Goal: Task Accomplishment & Management: Use online tool/utility

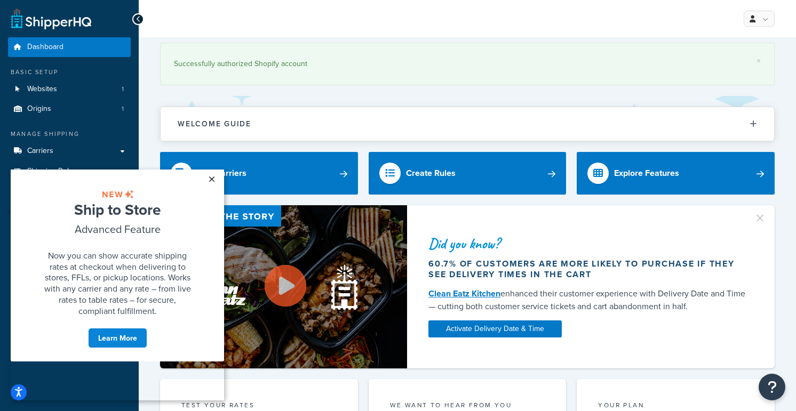
click at [210, 178] on link "×" at bounding box center [211, 179] width 19 height 19
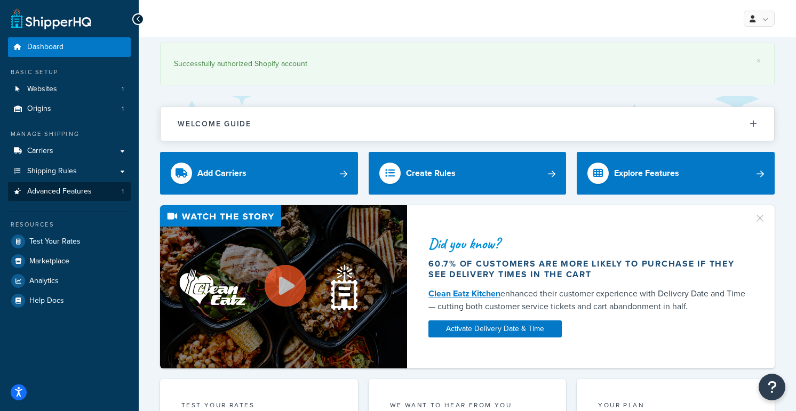
click at [60, 190] on span "Advanced Features" at bounding box center [59, 191] width 65 height 9
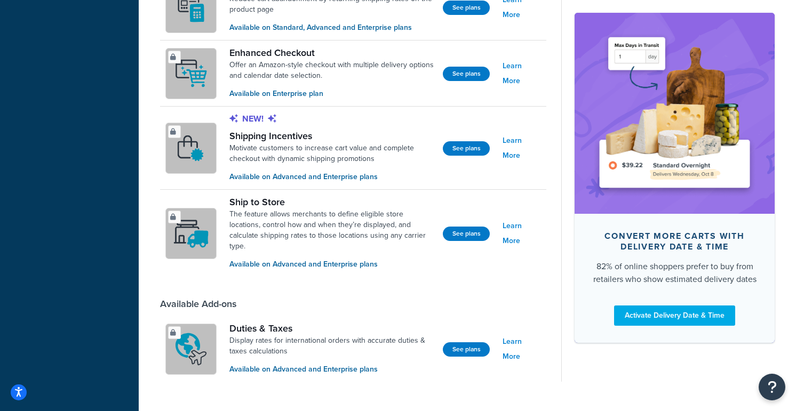
scroll to position [824, 0]
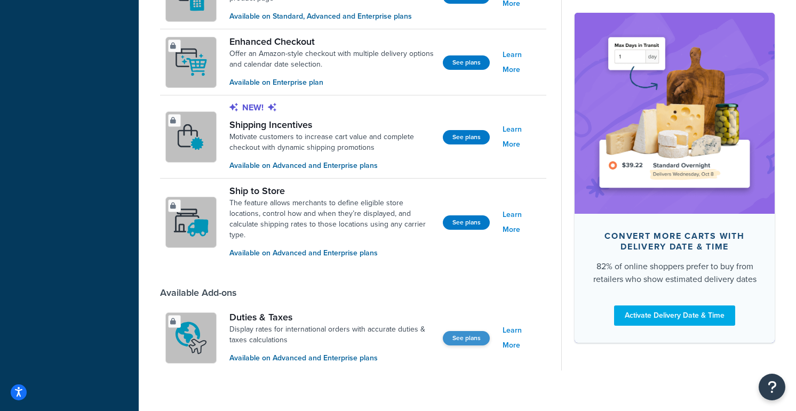
click at [469, 331] on button "See plans" at bounding box center [466, 338] width 47 height 14
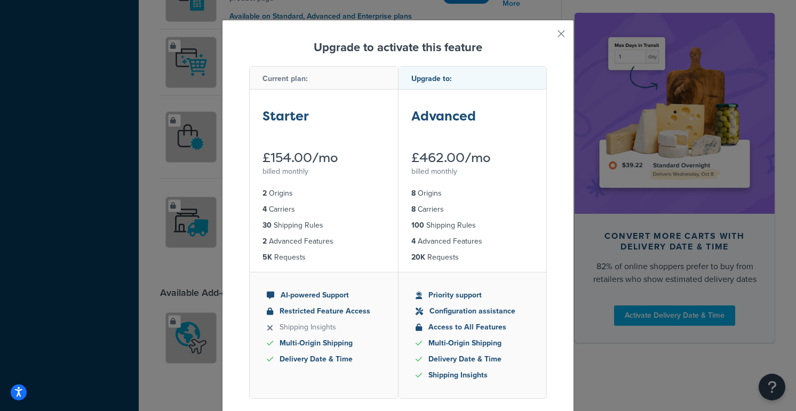
scroll to position [16, 0]
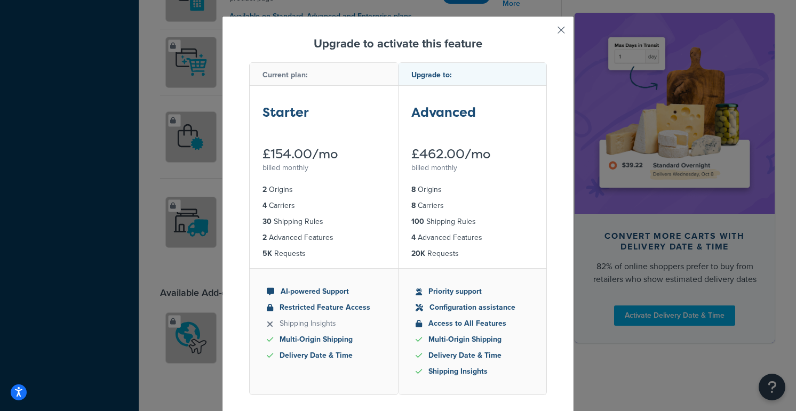
click at [547, 33] on button "button" at bounding box center [545, 34] width 3 height 3
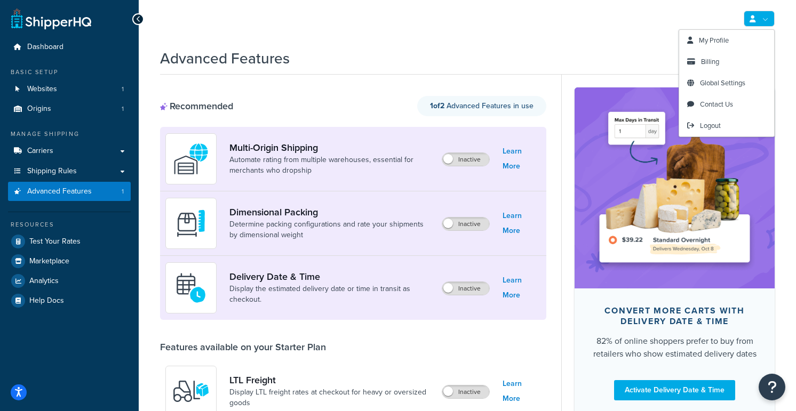
click at [754, 21] on icon at bounding box center [752, 18] width 6 height 7
click at [713, 60] on span "Billing" at bounding box center [710, 62] width 18 height 10
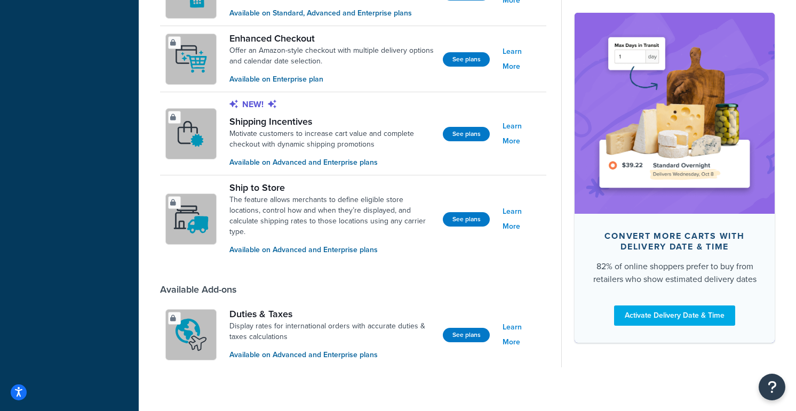
scroll to position [826, 0]
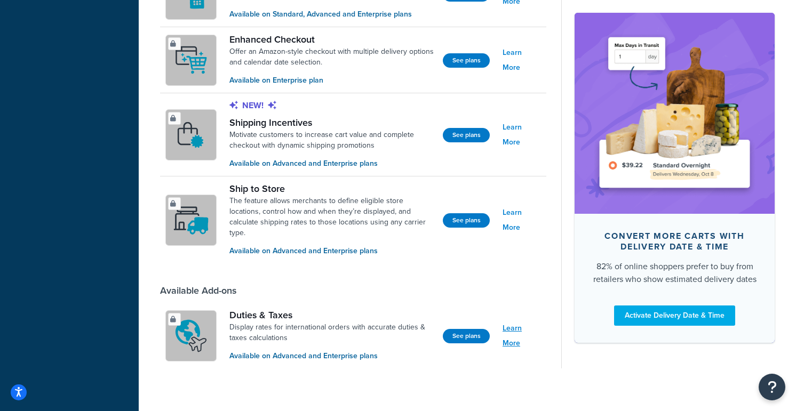
click at [513, 327] on link "Learn More" at bounding box center [521, 336] width 38 height 30
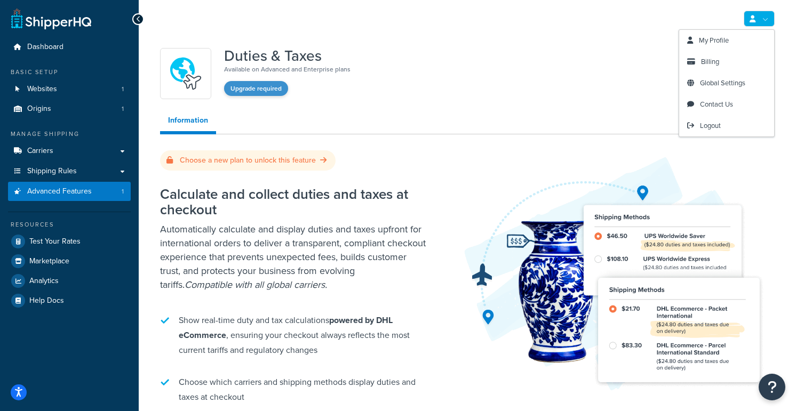
click at [262, 92] on button "Upgrade required" at bounding box center [256, 88] width 64 height 15
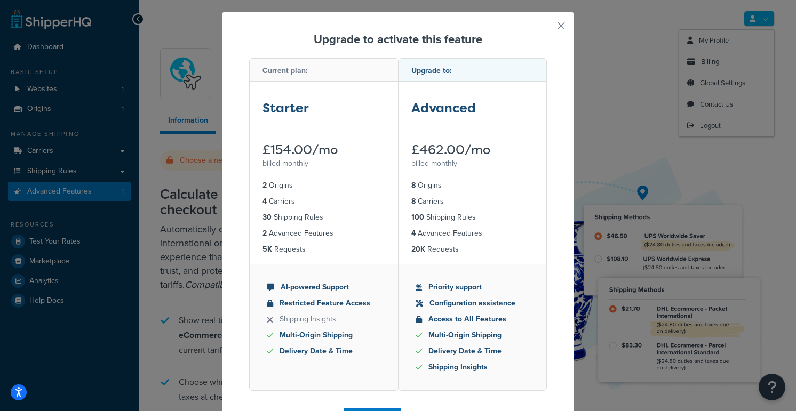
scroll to position [30, 0]
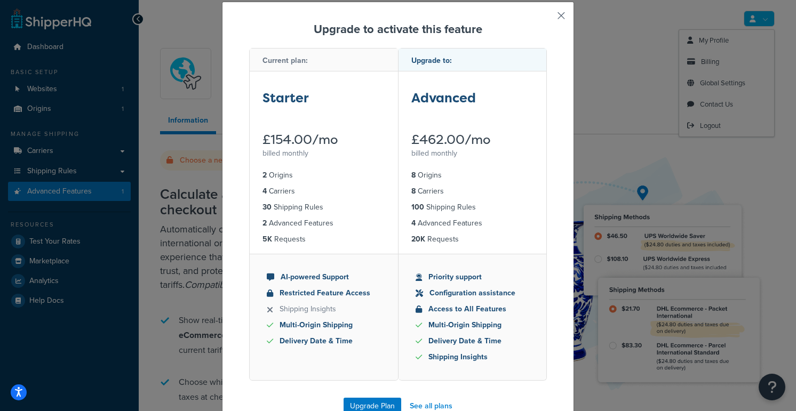
click at [547, 18] on button "button" at bounding box center [545, 19] width 3 height 3
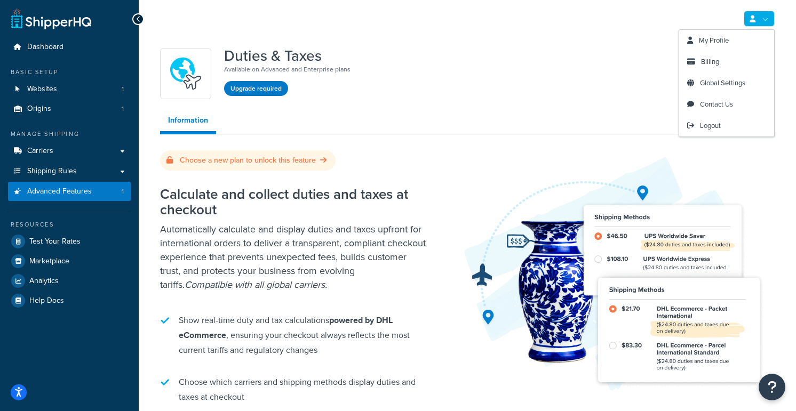
click at [136, 20] on icon at bounding box center [138, 18] width 5 height 7
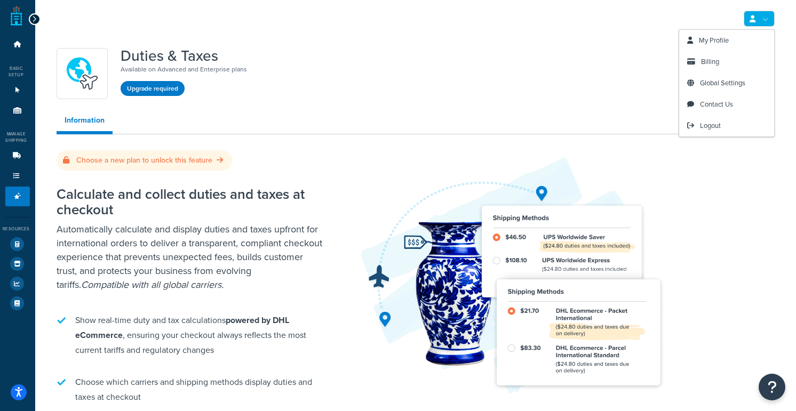
click at [35, 20] on icon at bounding box center [34, 18] width 5 height 7
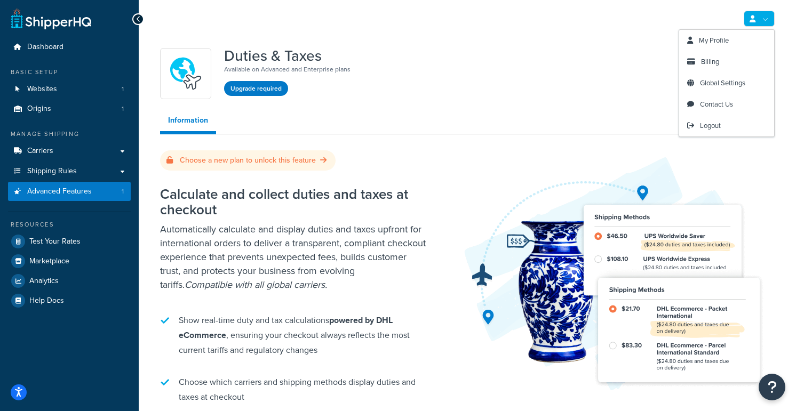
click at [138, 16] on icon at bounding box center [138, 18] width 5 height 7
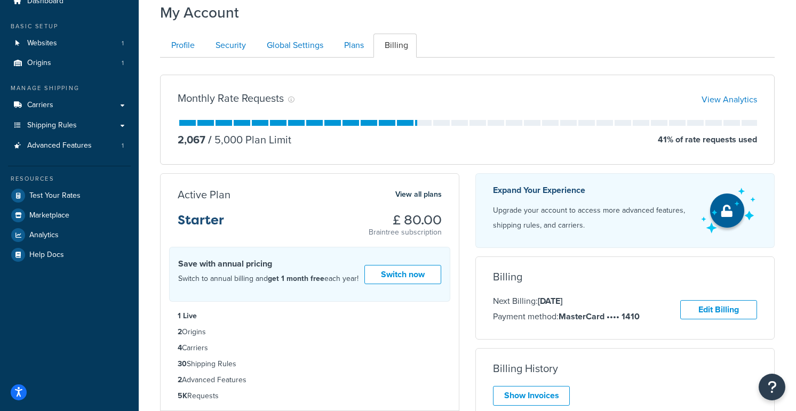
scroll to position [47, 0]
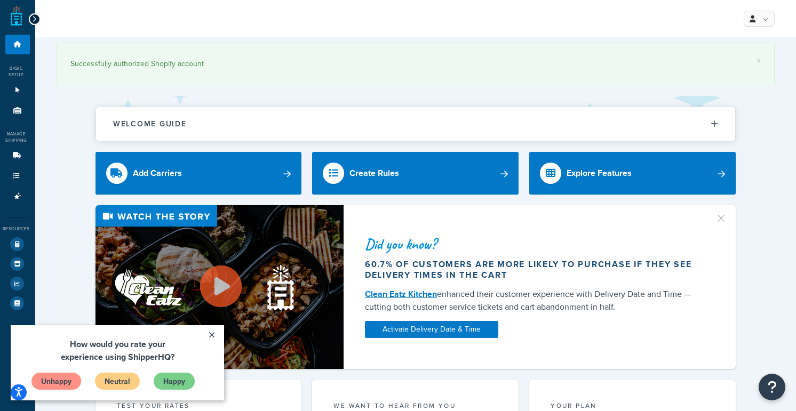
click at [15, 19] on link at bounding box center [17, 15] width 12 height 21
click at [33, 18] on icon at bounding box center [34, 18] width 5 height 7
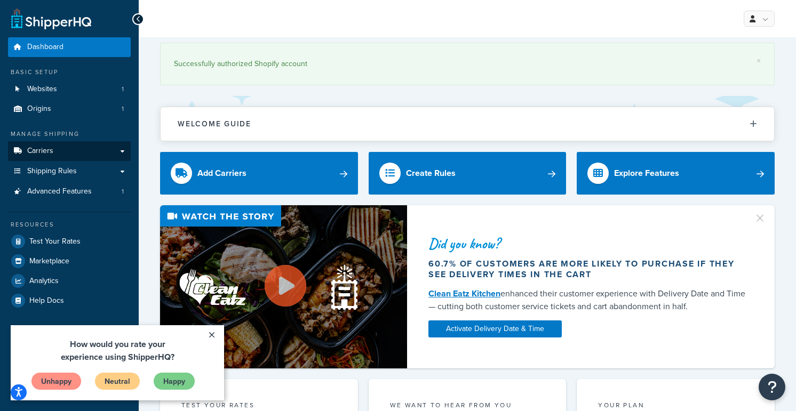
click at [40, 151] on span "Carriers" at bounding box center [40, 151] width 26 height 9
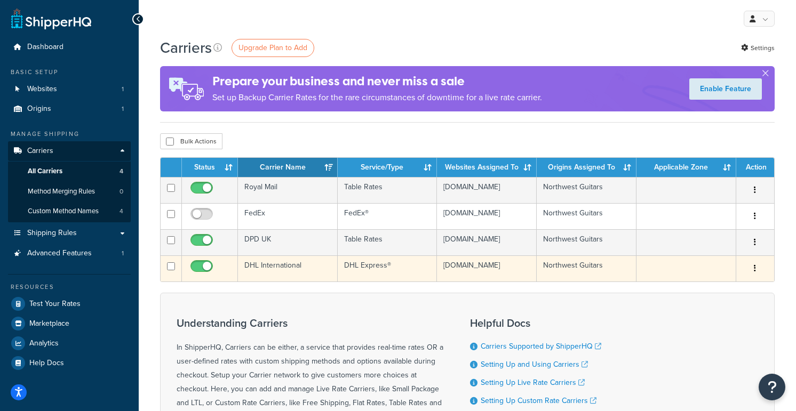
click at [758, 277] on button "button" at bounding box center [754, 268] width 15 height 17
click at [719, 301] on link "Edit" at bounding box center [712, 303] width 84 height 22
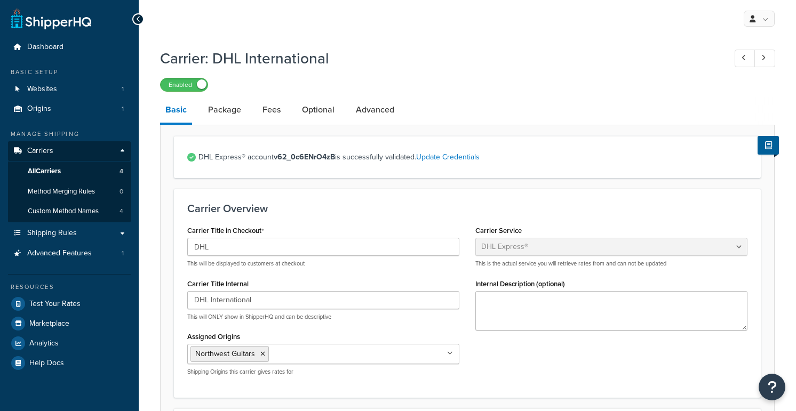
select select "dhl"
select select "kg"
select select "CM"
click at [362, 109] on link "Advanced" at bounding box center [374, 110] width 49 height 26
select select "false"
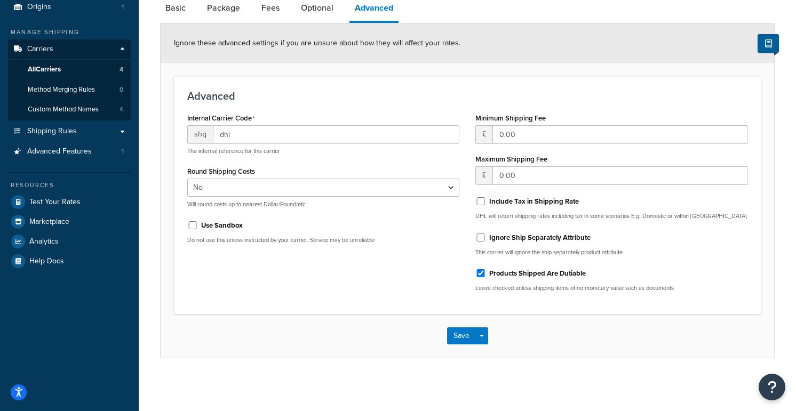
scroll to position [101, 0]
click at [312, 10] on link "Optional" at bounding box center [316, 9] width 43 height 26
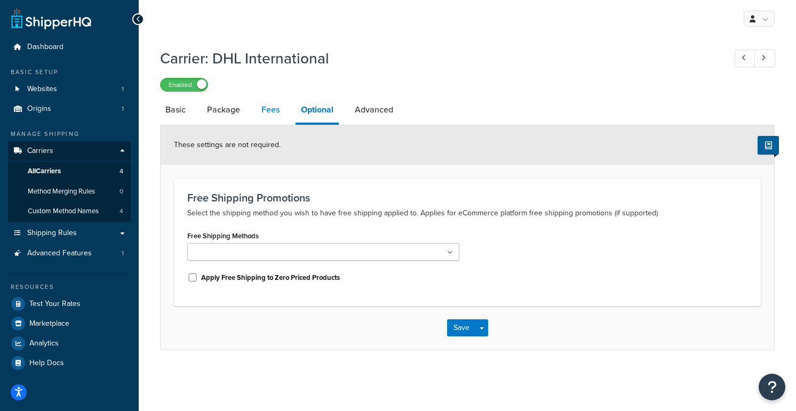
click at [270, 108] on link "Fees" at bounding box center [270, 110] width 29 height 26
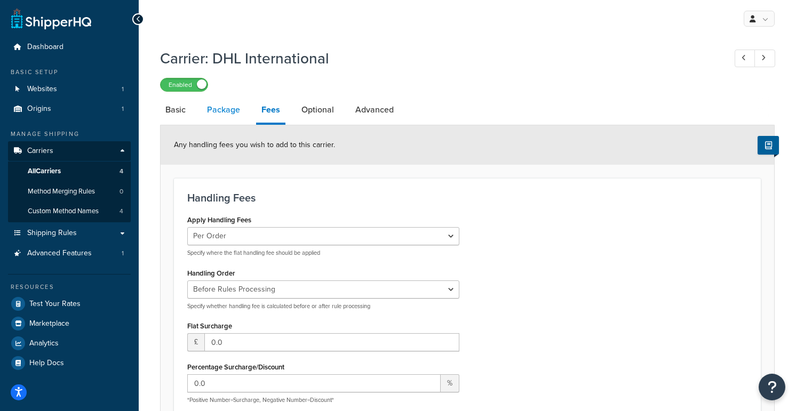
click at [228, 108] on link "Package" at bounding box center [224, 110] width 44 height 26
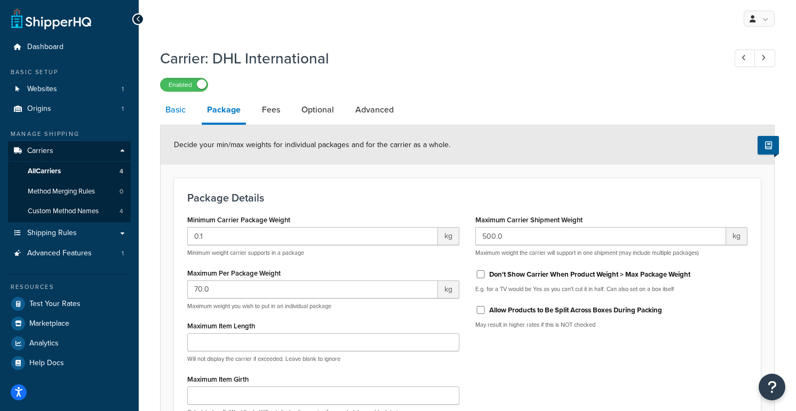
click at [175, 107] on link "Basic" at bounding box center [175, 110] width 31 height 26
select select "dhl"
select select "kg"
select select "CM"
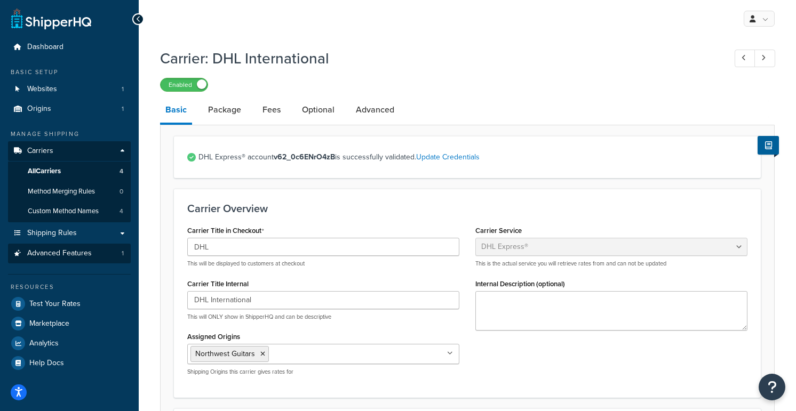
click at [68, 251] on span "Advanced Features" at bounding box center [59, 253] width 65 height 9
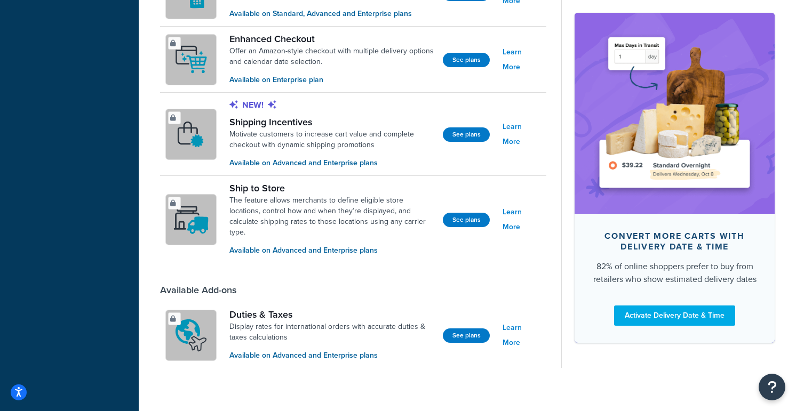
scroll to position [826, 0]
click at [197, 321] on div at bounding box center [191, 336] width 50 height 50
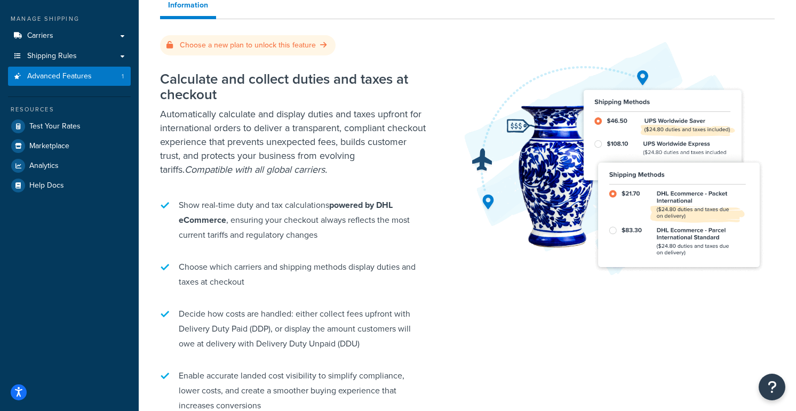
scroll to position [66, 0]
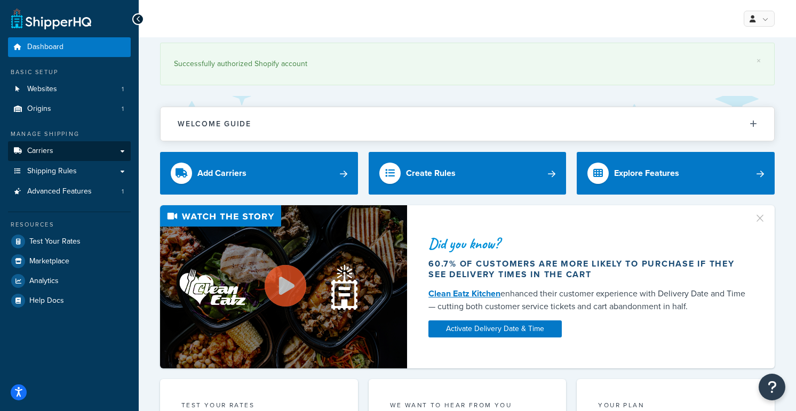
click at [41, 147] on span "Carriers" at bounding box center [40, 151] width 26 height 9
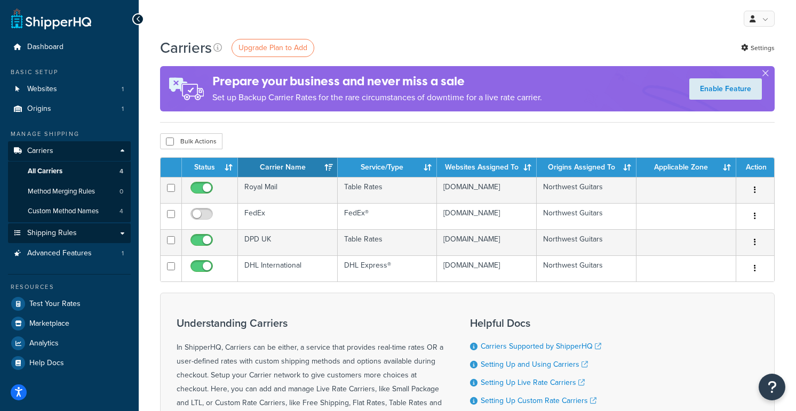
click at [67, 229] on span "Shipping Rules" at bounding box center [52, 233] width 50 height 9
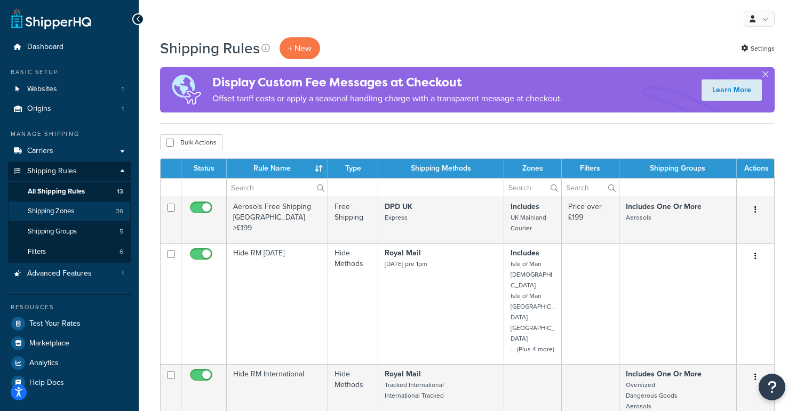
click at [69, 209] on span "Shipping Zones" at bounding box center [51, 211] width 46 height 9
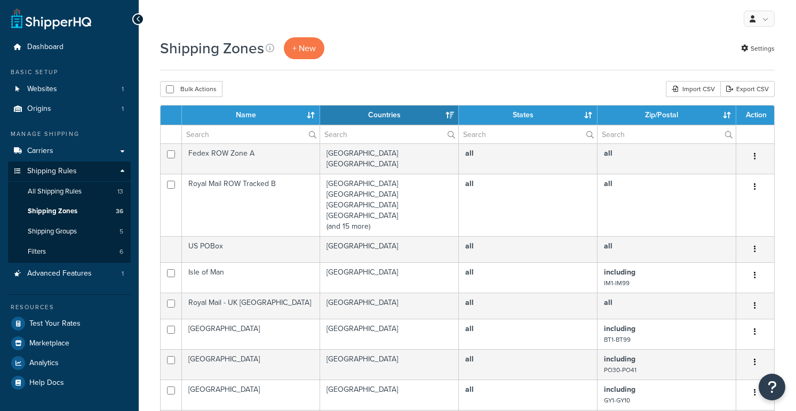
select select "15"
click at [51, 246] on link "Filters 6" at bounding box center [69, 252] width 123 height 20
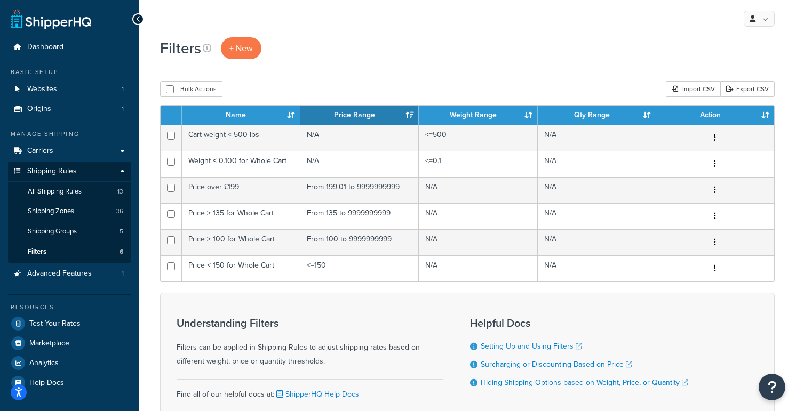
click at [51, 167] on span "Shipping Rules" at bounding box center [52, 171] width 50 height 9
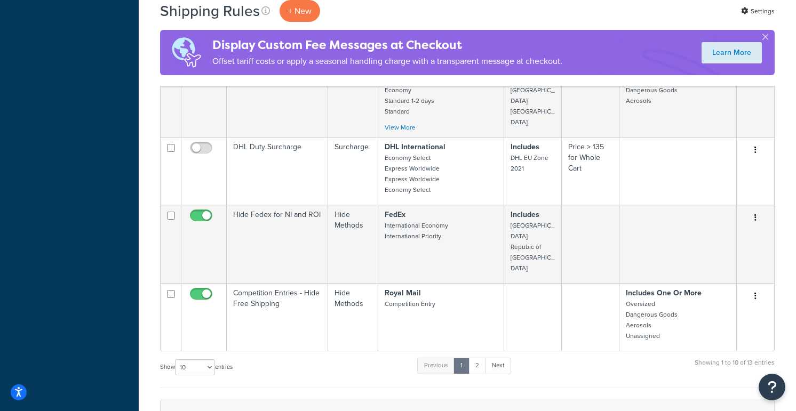
scroll to position [553, 0]
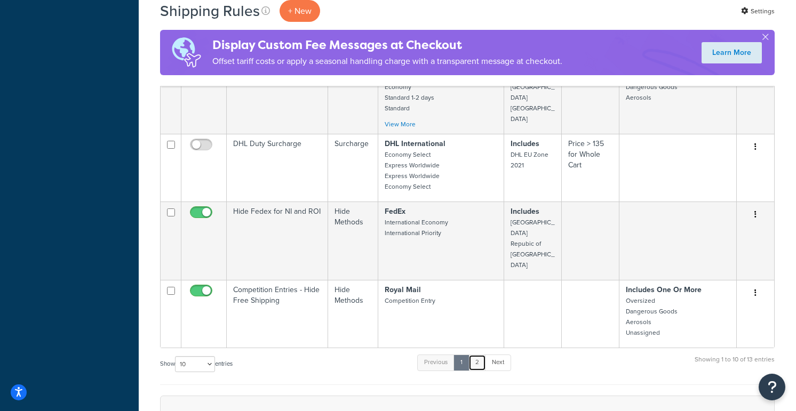
click at [476, 355] on link "2" at bounding box center [477, 363] width 18 height 16
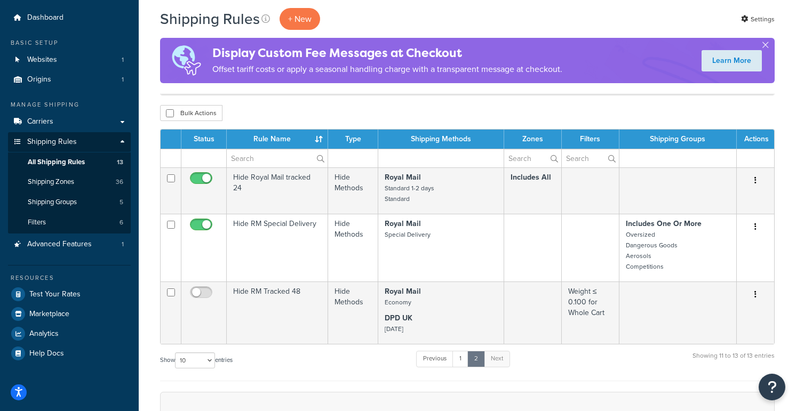
scroll to position [12, 0]
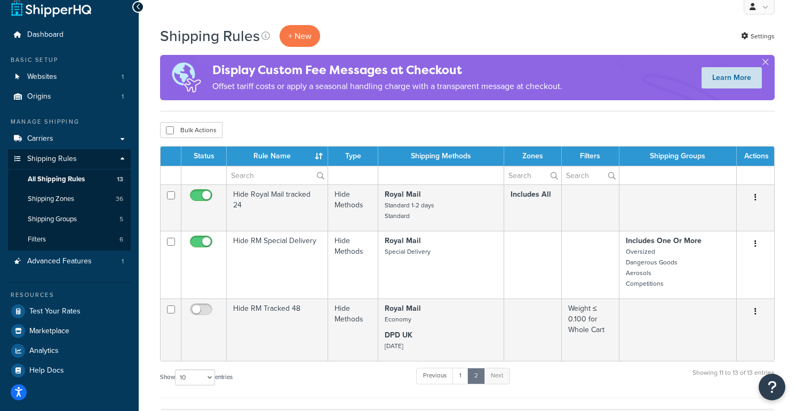
click at [719, 80] on link "Learn More" at bounding box center [731, 77] width 60 height 21
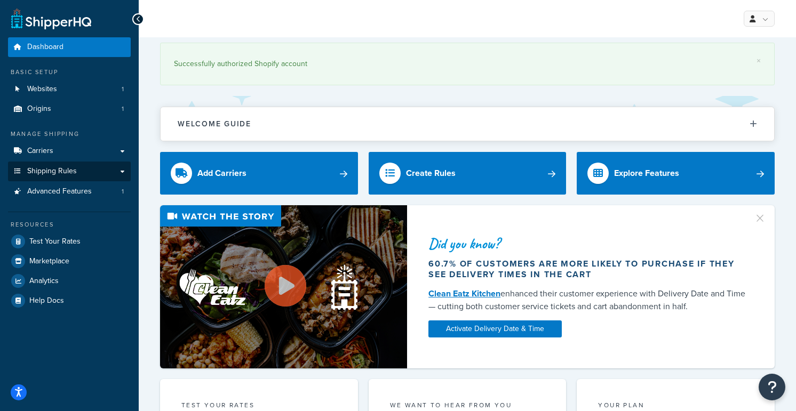
click at [51, 169] on span "Shipping Rules" at bounding box center [52, 171] width 50 height 9
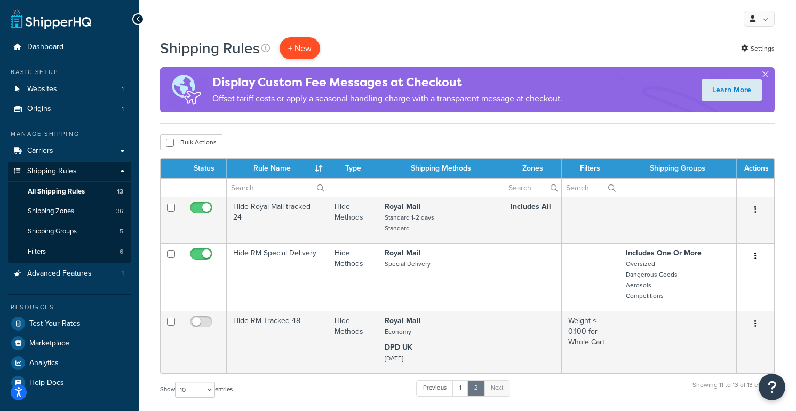
click at [296, 49] on p "+ New" at bounding box center [299, 48] width 41 height 22
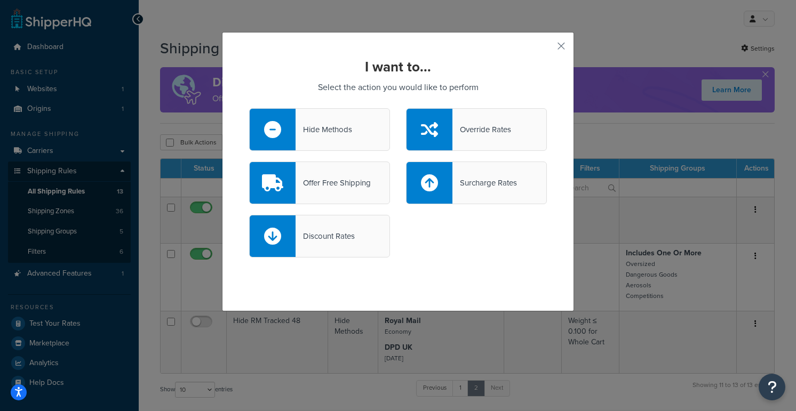
click at [197, 79] on div "I want to... Select the action you would like to perform Hide Methods Override …" at bounding box center [398, 205] width 796 height 411
click at [547, 49] on button "button" at bounding box center [545, 50] width 3 height 3
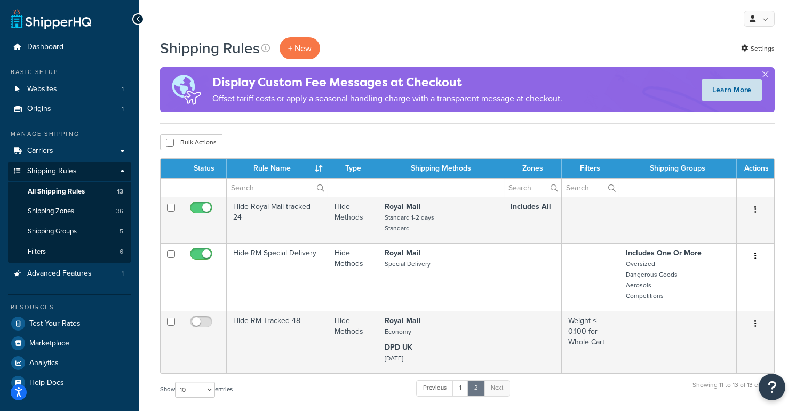
click at [709, 92] on link "Learn More" at bounding box center [731, 89] width 60 height 21
click at [293, 45] on p "+ New" at bounding box center [299, 48] width 41 height 22
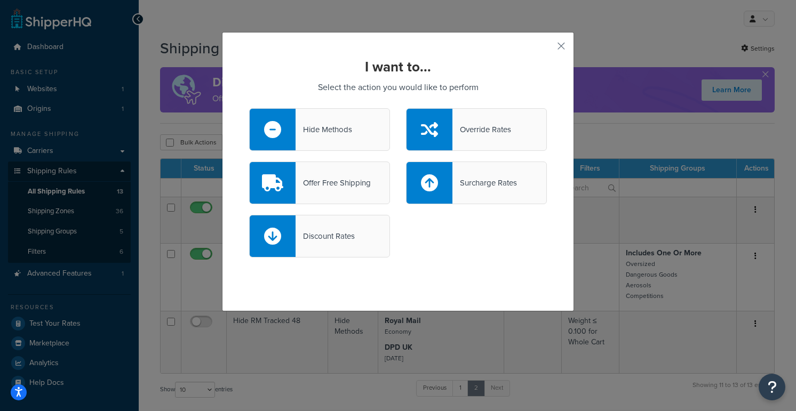
click at [311, 122] on div "Hide Methods" at bounding box center [323, 129] width 57 height 15
click at [0, 0] on input "Hide Methods" at bounding box center [0, 0] width 0 height 0
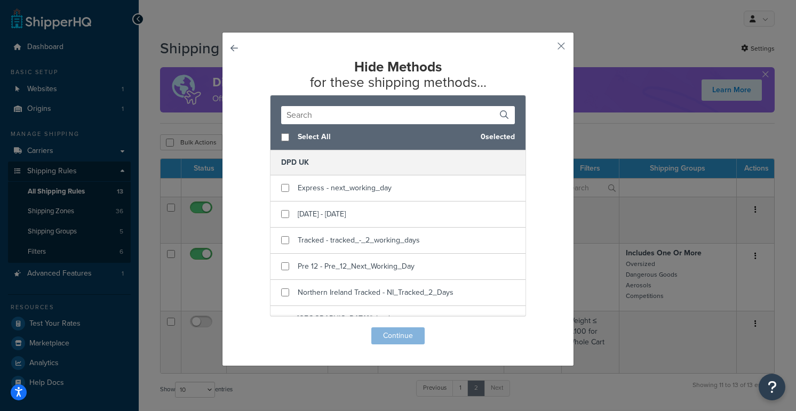
click at [310, 118] on input "text" at bounding box center [398, 115] width 234 height 18
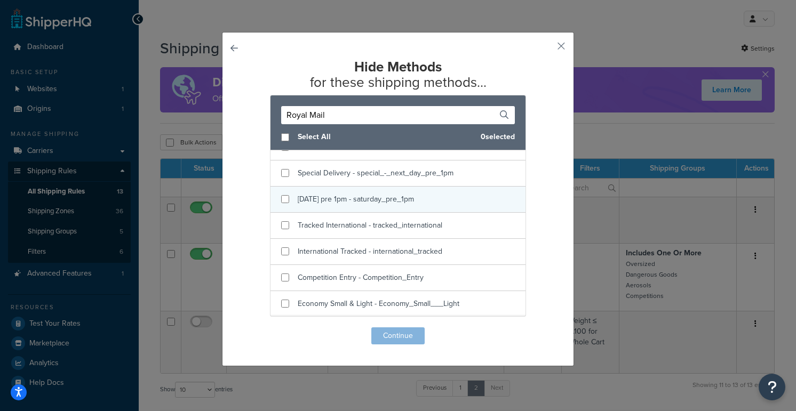
scroll to position [119, 0]
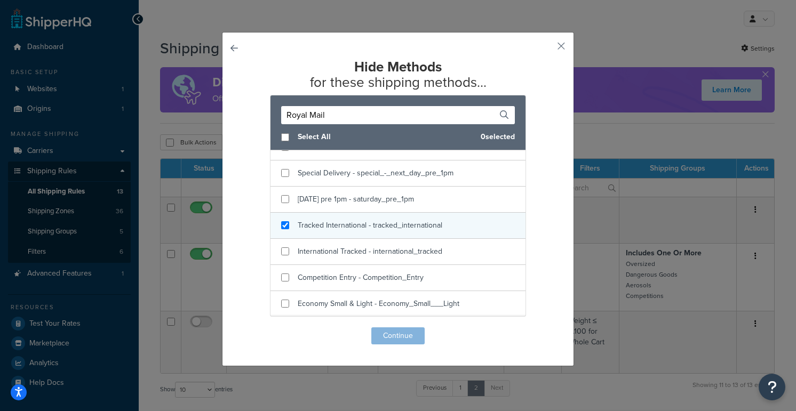
type input "Royal Mail"
click at [284, 223] on input "checkbox" at bounding box center [285, 225] width 8 height 8
checkbox input "true"
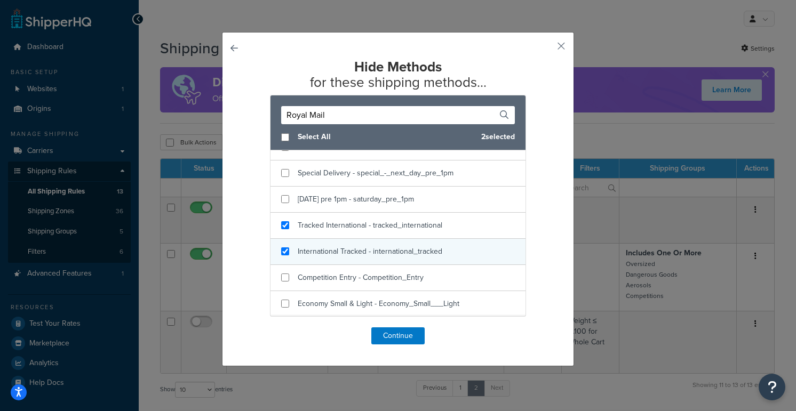
click at [285, 252] on input "checkbox" at bounding box center [285, 251] width 8 height 8
checkbox input "true"
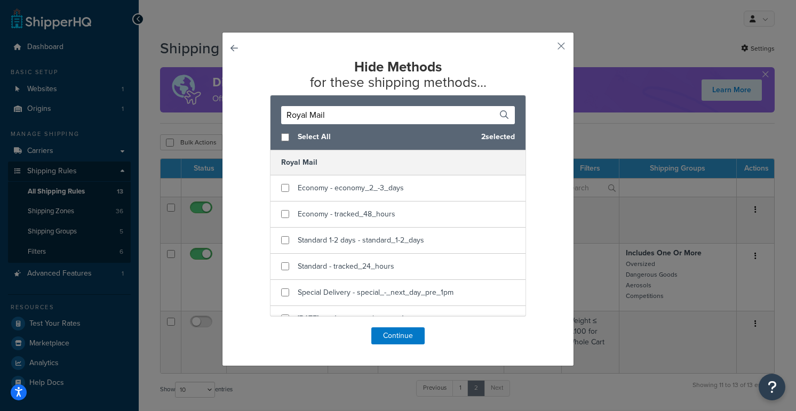
scroll to position [0, 0]
click at [547, 49] on button "button" at bounding box center [545, 50] width 3 height 3
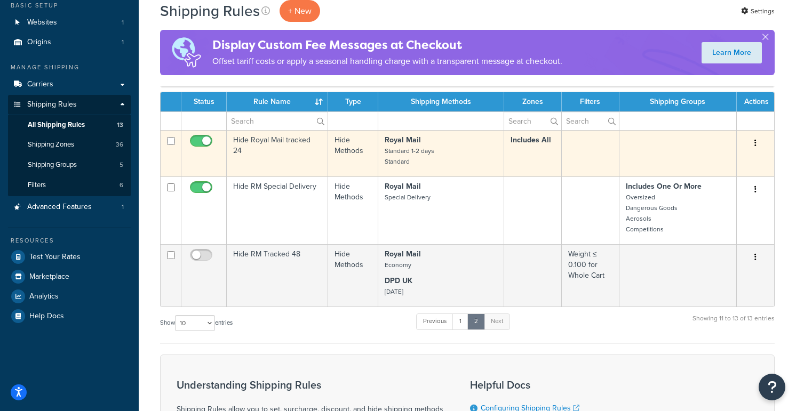
scroll to position [86, 0]
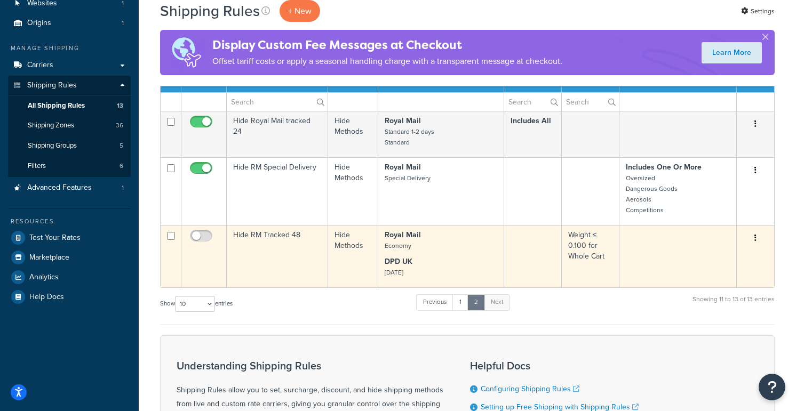
click at [362, 261] on td "Hide Methods" at bounding box center [353, 256] width 50 height 62
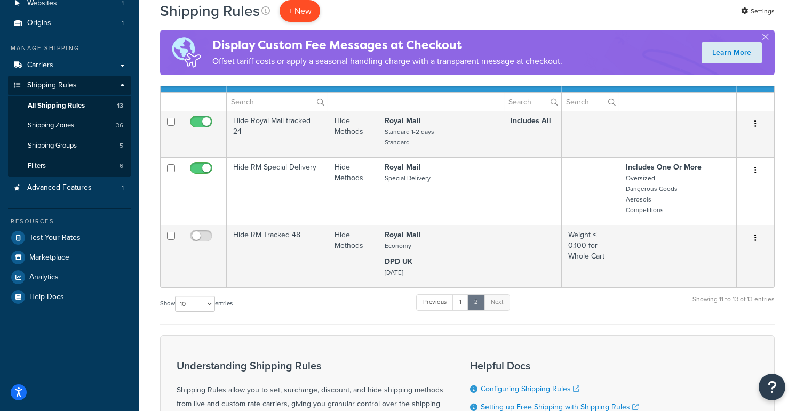
click at [290, 14] on p "+ New" at bounding box center [299, 11] width 41 height 22
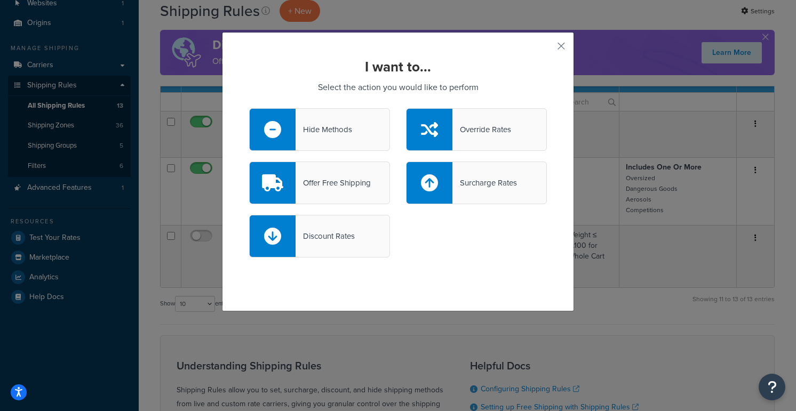
click at [321, 129] on div "Hide Methods" at bounding box center [323, 129] width 57 height 15
click at [0, 0] on input "Hide Methods" at bounding box center [0, 0] width 0 height 0
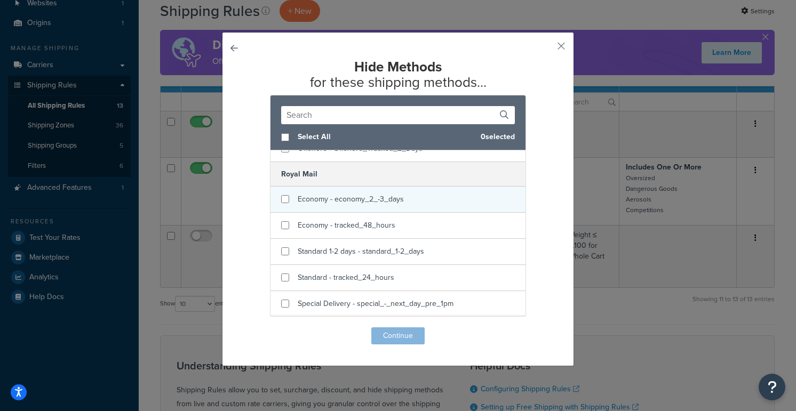
scroll to position [223, 0]
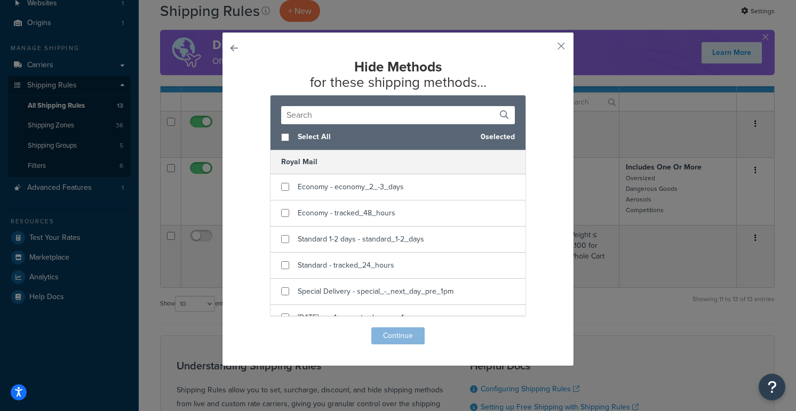
click at [298, 119] on input "text" at bounding box center [398, 115] width 234 height 18
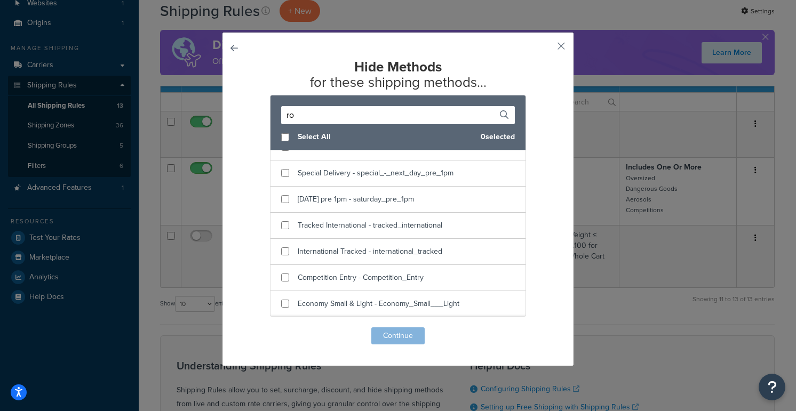
scroll to position [119, 0]
type input "Royal Mail"
drag, startPoint x: 298, startPoint y: 134, endPoint x: 283, endPoint y: 138, distance: 15.8
click at [283, 138] on input "checkbox" at bounding box center [285, 137] width 8 height 8
checkbox input "true"
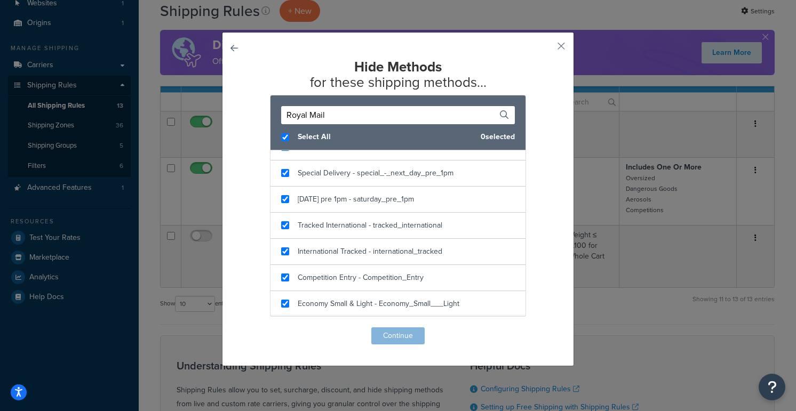
checkbox input "true"
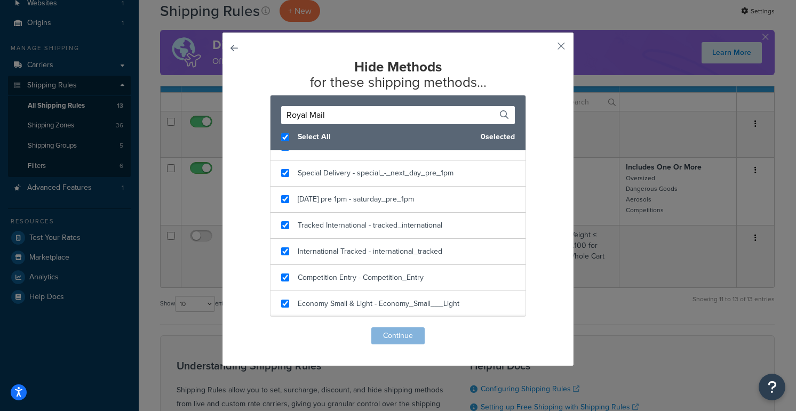
checkbox input "true"
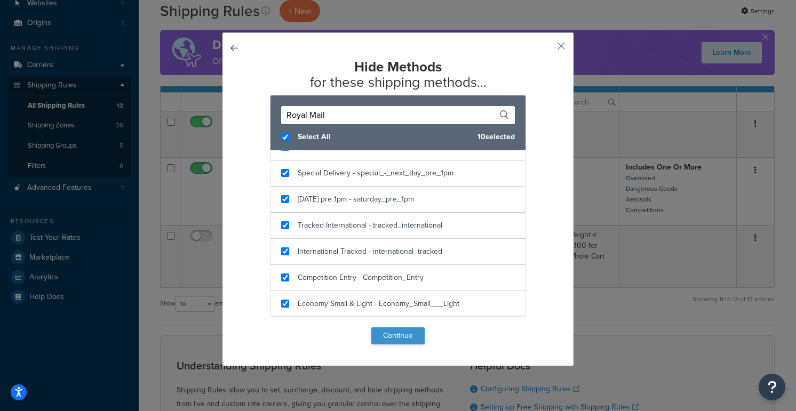
click at [389, 334] on button "Continue" at bounding box center [397, 335] width 53 height 17
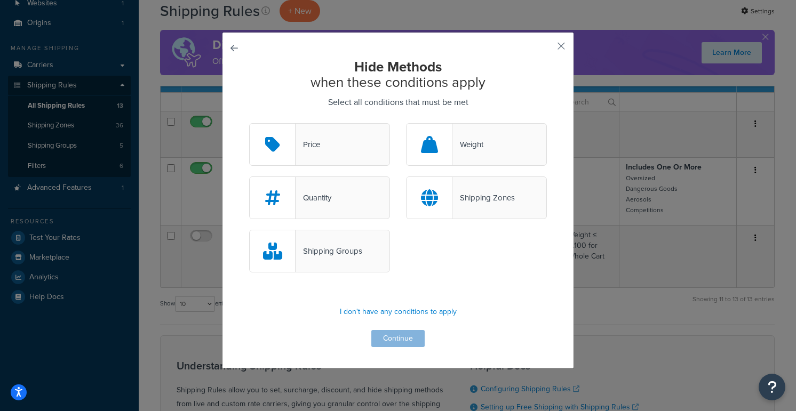
click at [468, 195] on div "Shipping Zones" at bounding box center [483, 197] width 62 height 15
click at [0, 0] on input "Shipping Zones" at bounding box center [0, 0] width 0 height 0
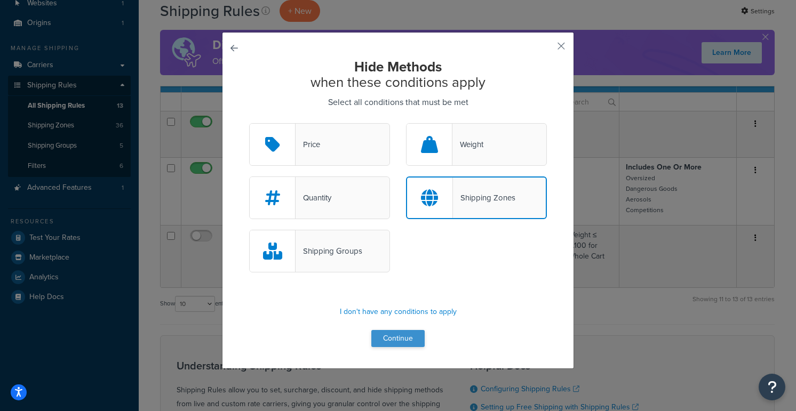
click at [405, 338] on button "Continue" at bounding box center [397, 338] width 53 height 17
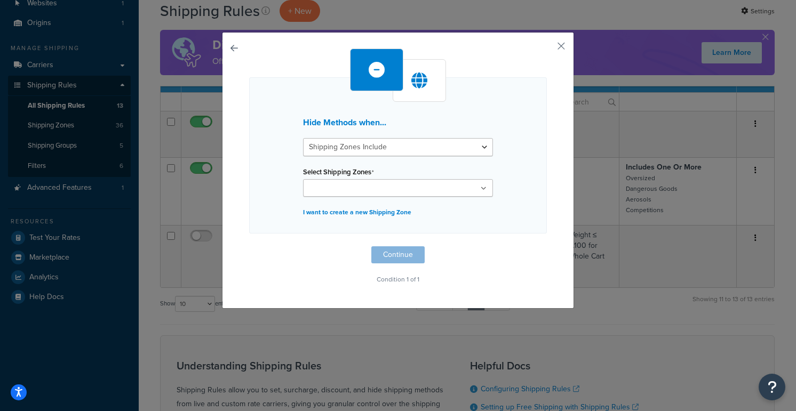
click at [346, 183] on input "Select Shipping Zones" at bounding box center [353, 189] width 94 height 12
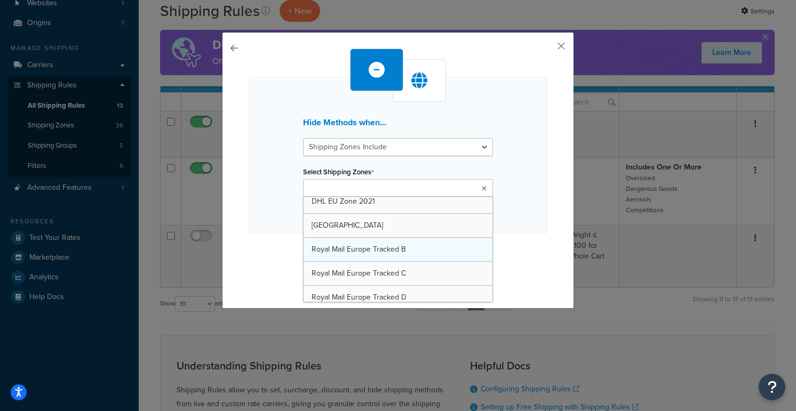
scroll to position [619, 0]
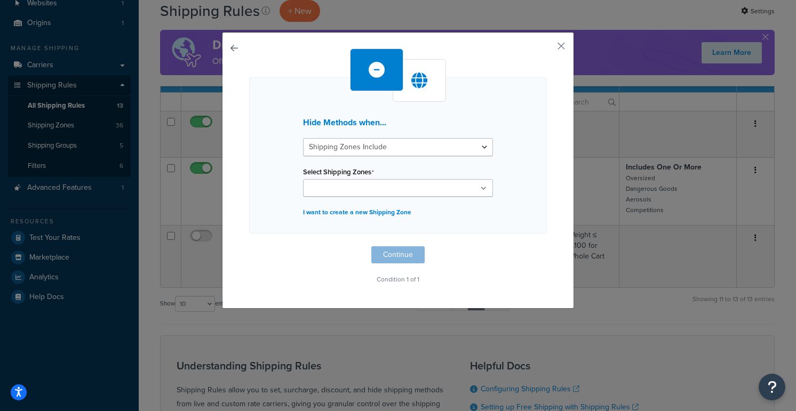
click at [277, 183] on div "Hide Methods when... Shipping Zones Include Shipping Zones Do Not Include Selec…" at bounding box center [398, 155] width 298 height 156
click at [340, 178] on div "Select Shipping Zones Canary Islands Isle of Man Royal Mail - UK Mainland North…" at bounding box center [398, 180] width 190 height 33
click at [362, 182] on ul at bounding box center [398, 188] width 190 height 18
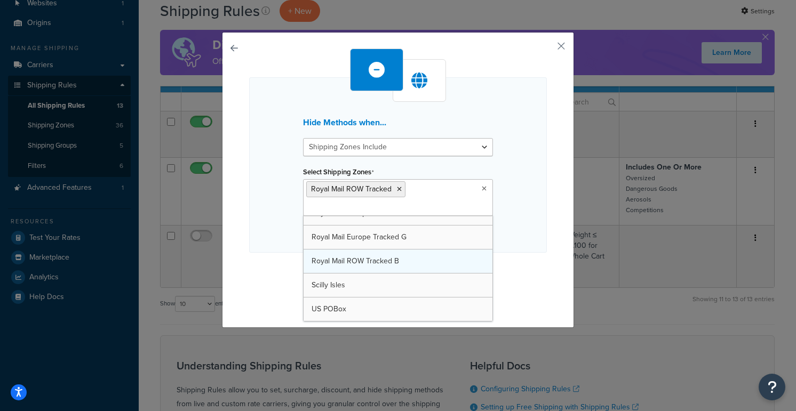
scroll to position [710, 0]
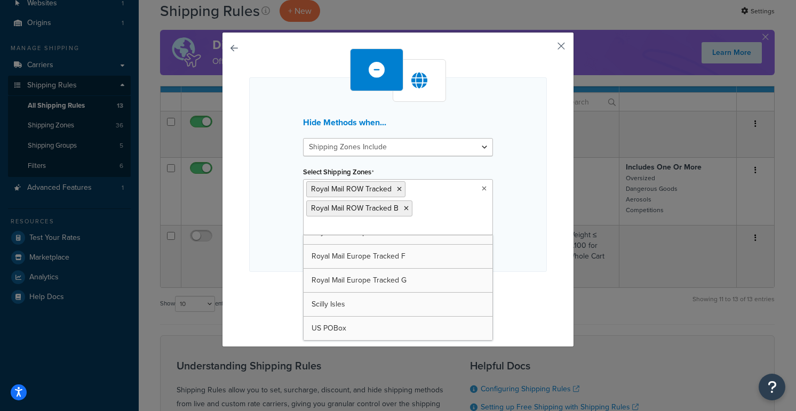
click at [547, 49] on button "button" at bounding box center [545, 50] width 3 height 3
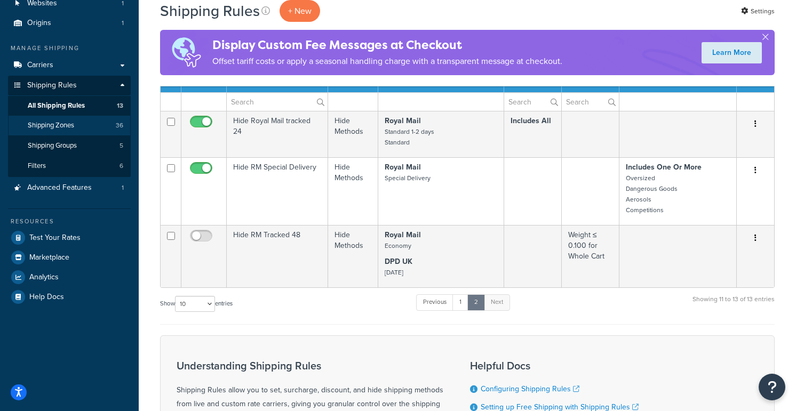
click at [45, 125] on span "Shipping Zones" at bounding box center [51, 125] width 46 height 9
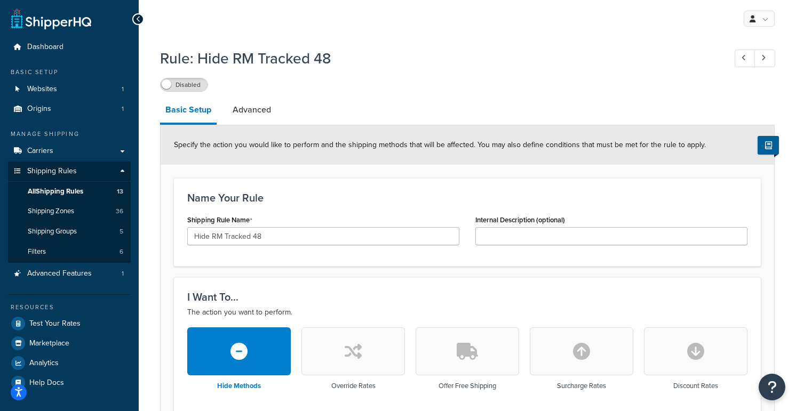
click at [138, 19] on icon at bounding box center [138, 18] width 5 height 7
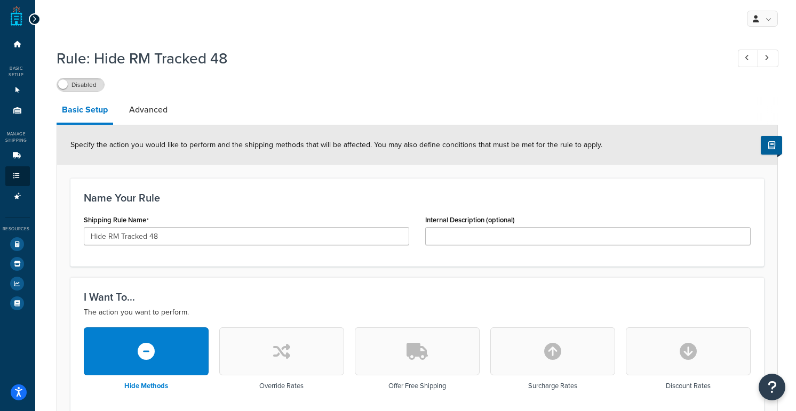
click at [34, 16] on icon at bounding box center [34, 18] width 5 height 7
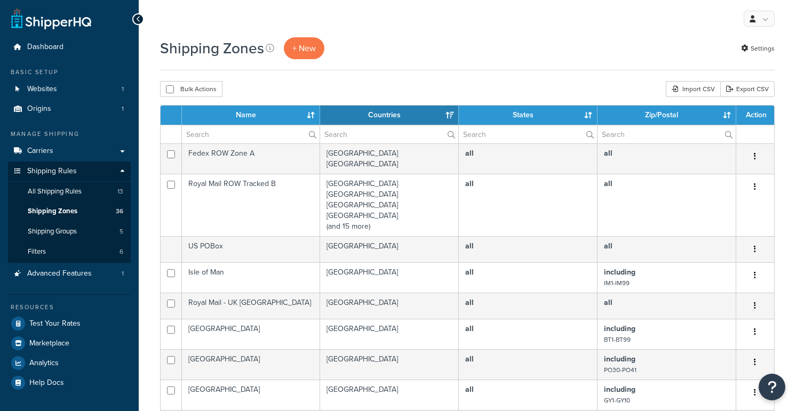
select select "15"
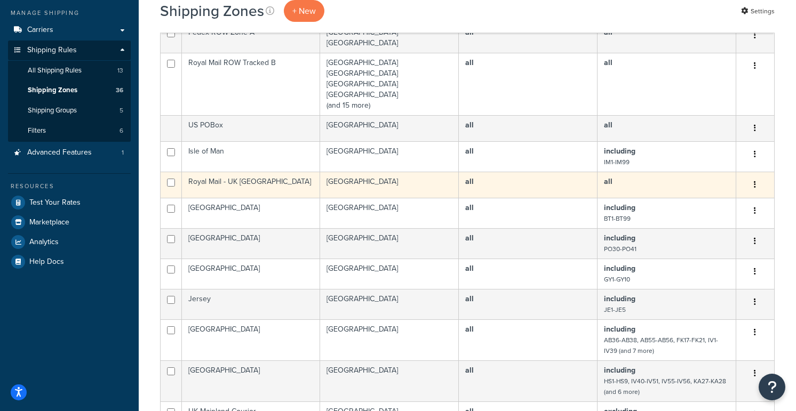
scroll to position [121, 0]
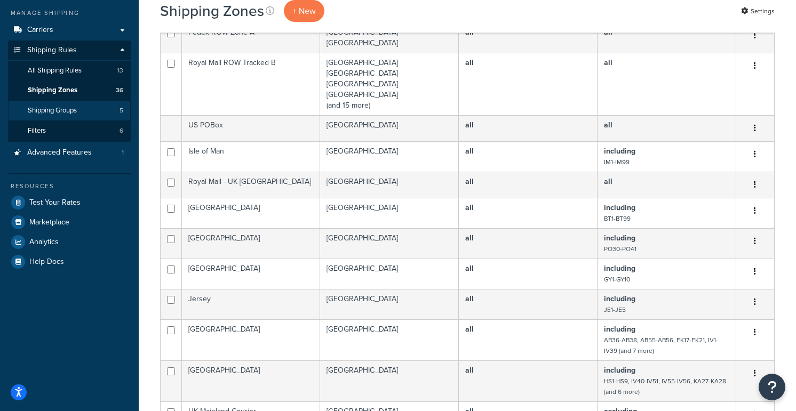
click at [62, 106] on span "Shipping Groups" at bounding box center [52, 110] width 49 height 9
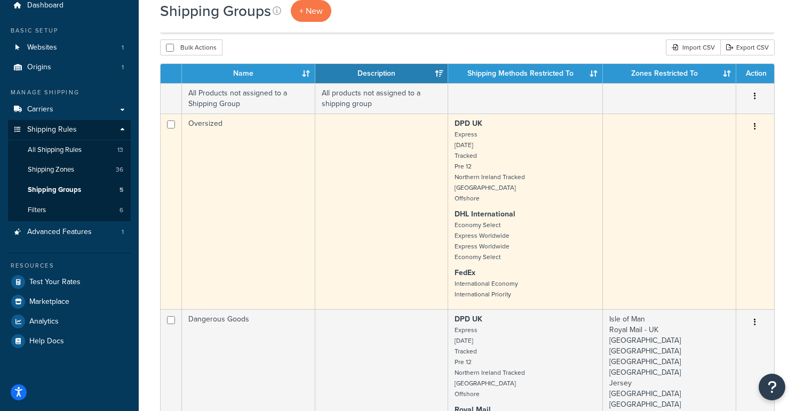
scroll to position [41, 0]
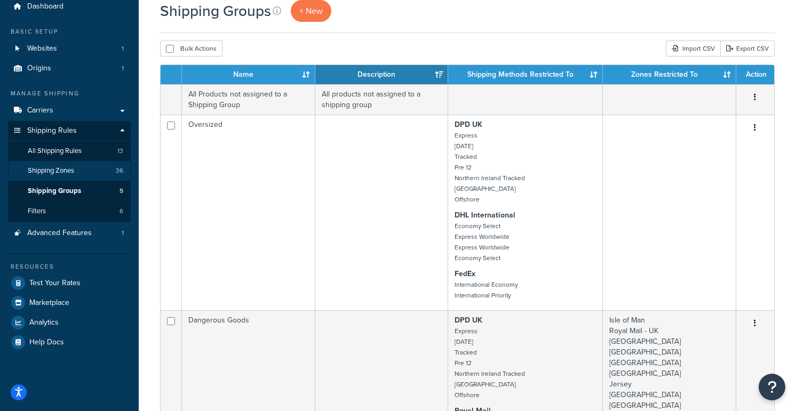
click at [61, 166] on span "Shipping Zones" at bounding box center [51, 170] width 46 height 9
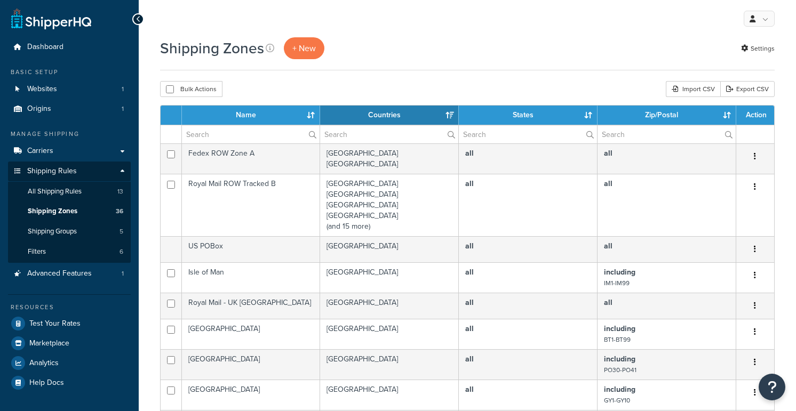
select select "15"
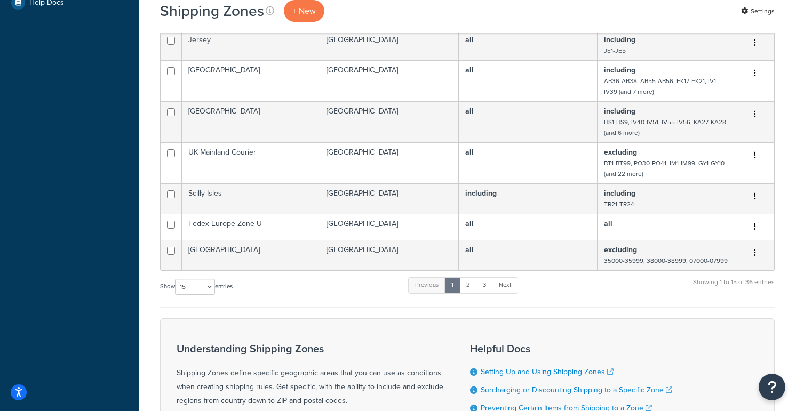
scroll to position [409, 0]
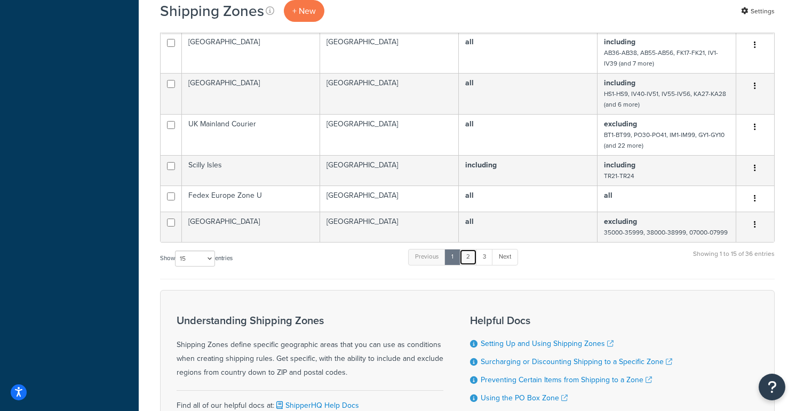
click at [472, 265] on link "2" at bounding box center [468, 257] width 18 height 16
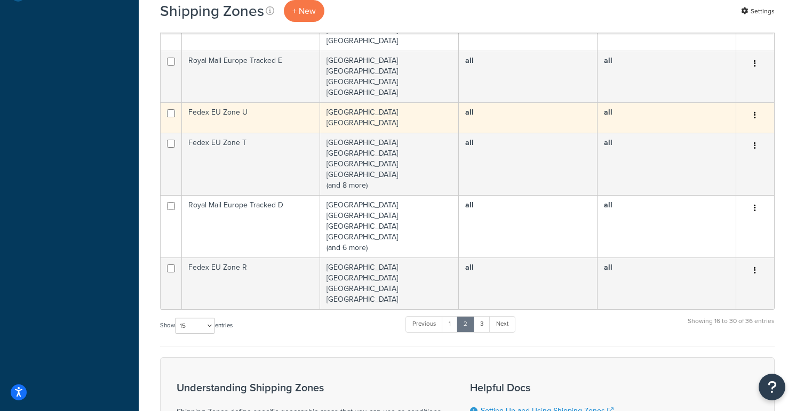
scroll to position [404, 0]
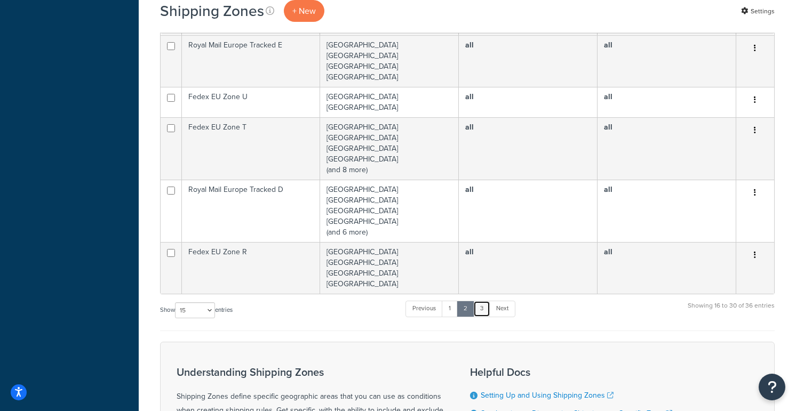
click at [484, 309] on link "3" at bounding box center [481, 309] width 17 height 16
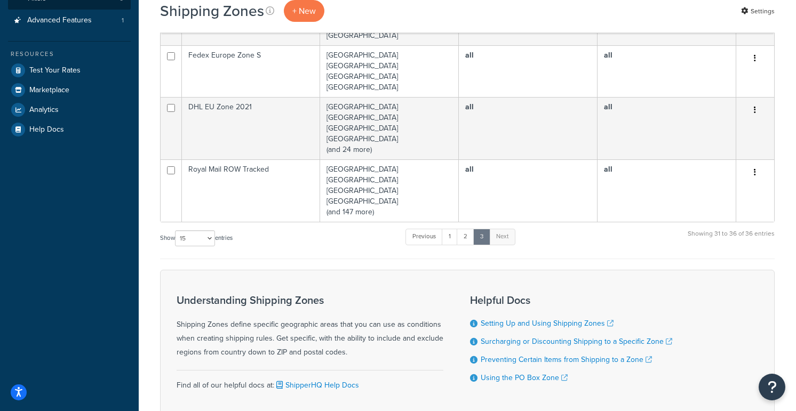
scroll to position [250, 0]
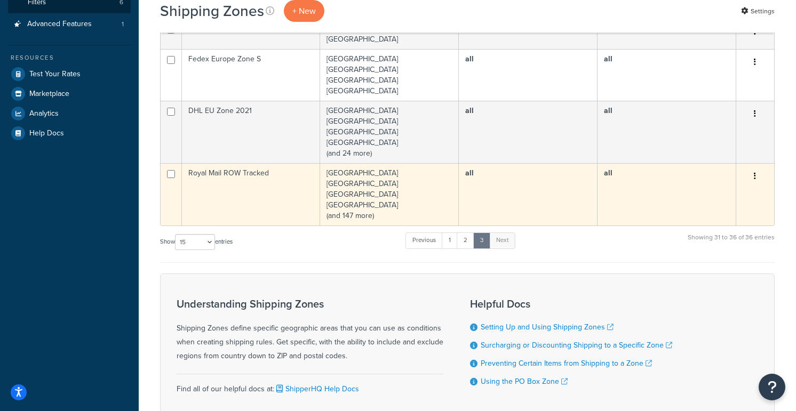
click at [414, 208] on td "Albania Algeria Andorra Angola (and 147 more)" at bounding box center [389, 194] width 139 height 62
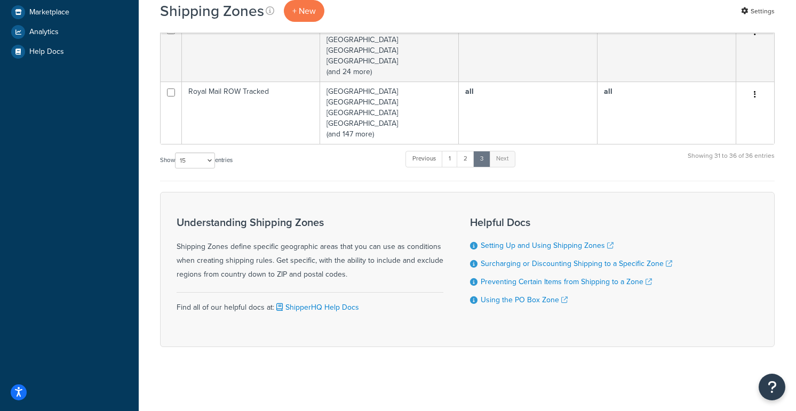
scroll to position [331, 0]
click at [450, 161] on link "1" at bounding box center [450, 159] width 16 height 16
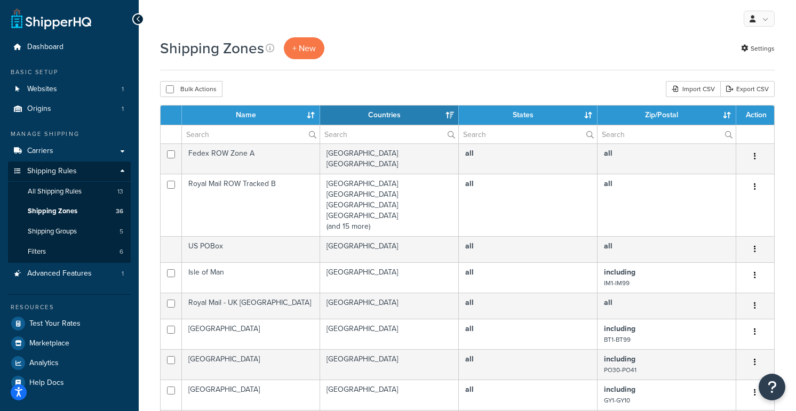
scroll to position [0, 0]
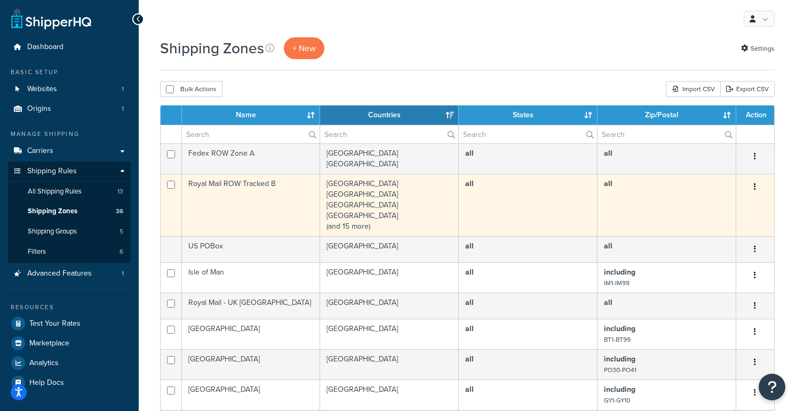
click at [755, 184] on icon "button" at bounding box center [755, 186] width 2 height 7
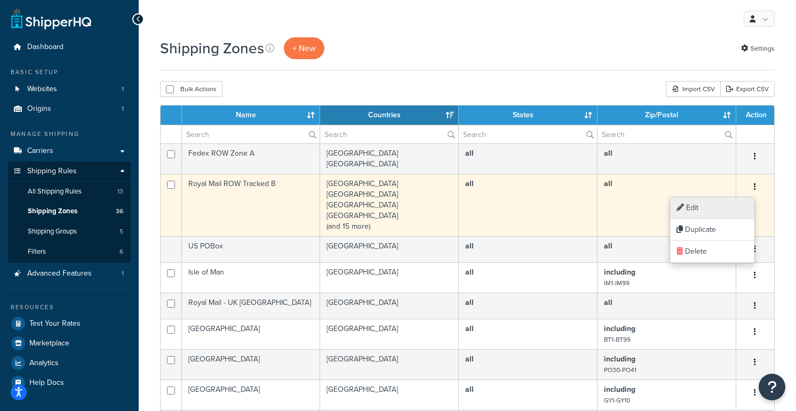
click at [732, 205] on link "Edit" at bounding box center [712, 208] width 84 height 22
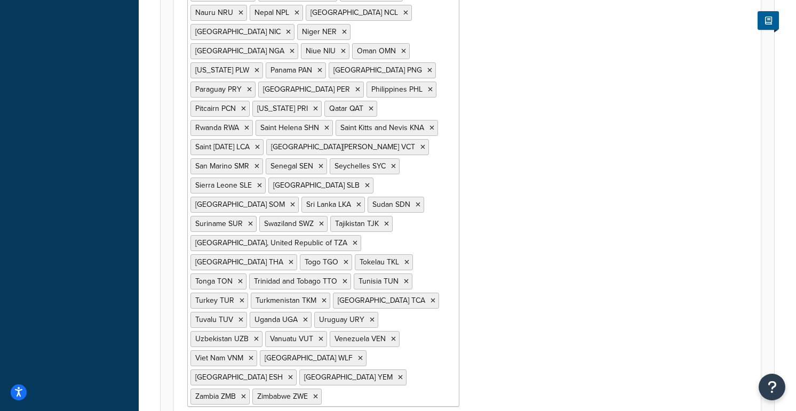
scroll to position [1017, 0]
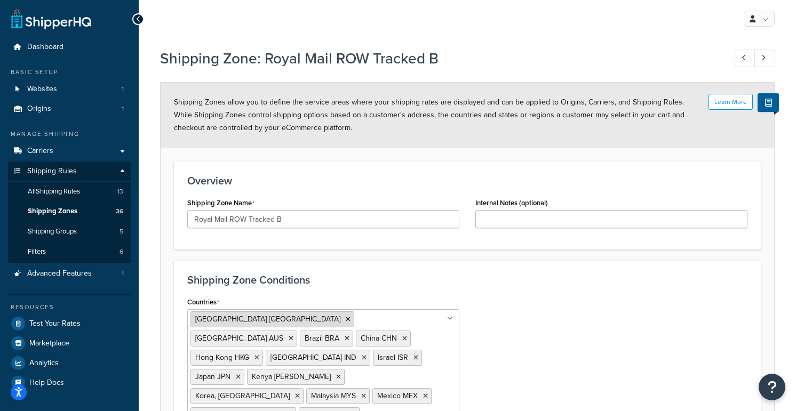
click at [346, 318] on icon at bounding box center [348, 319] width 5 height 6
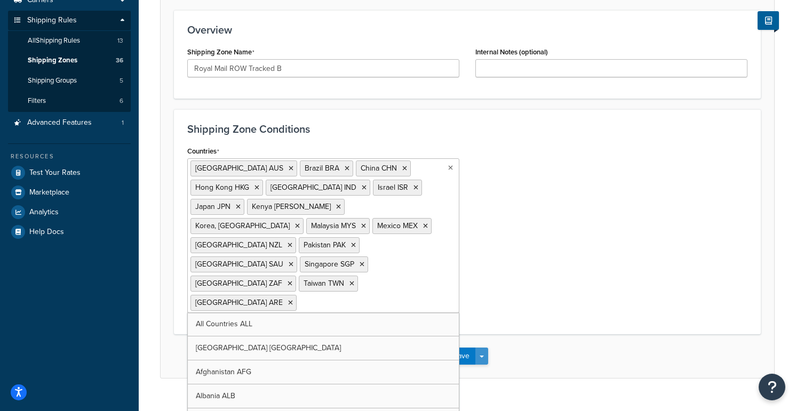
scroll to position [150, 0]
click at [464, 348] on button "Save" at bounding box center [461, 356] width 29 height 17
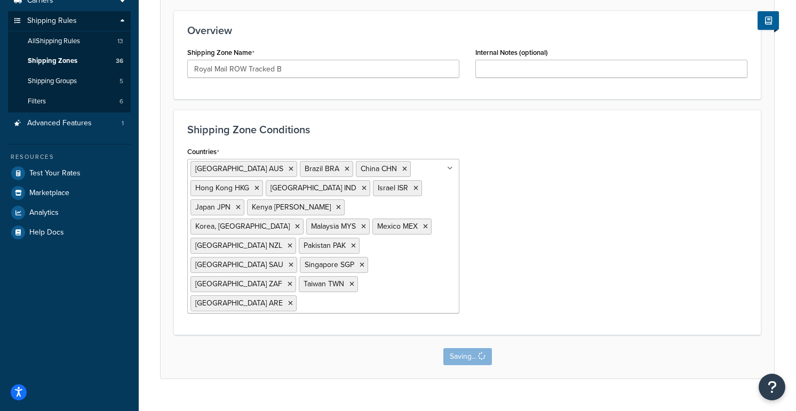
scroll to position [0, 0]
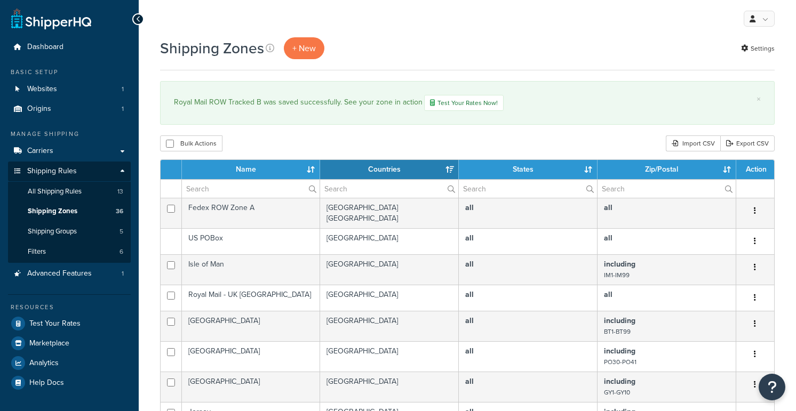
select select "15"
click at [79, 189] on span "All Shipping Rules" at bounding box center [55, 191] width 54 height 9
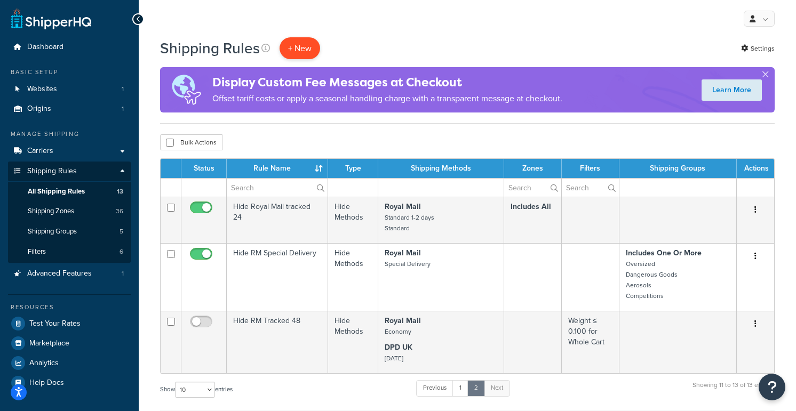
click at [295, 49] on p "+ New" at bounding box center [299, 48] width 41 height 22
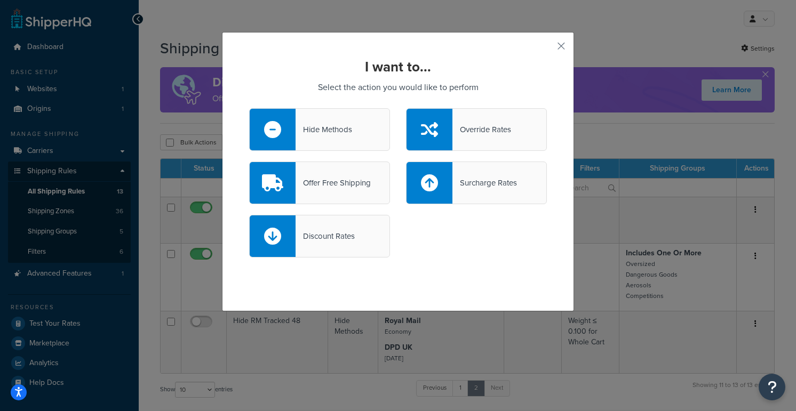
click at [499, 174] on div "Surcharge Rates" at bounding box center [476, 183] width 141 height 43
click at [0, 0] on input "Surcharge Rates" at bounding box center [0, 0] width 0 height 0
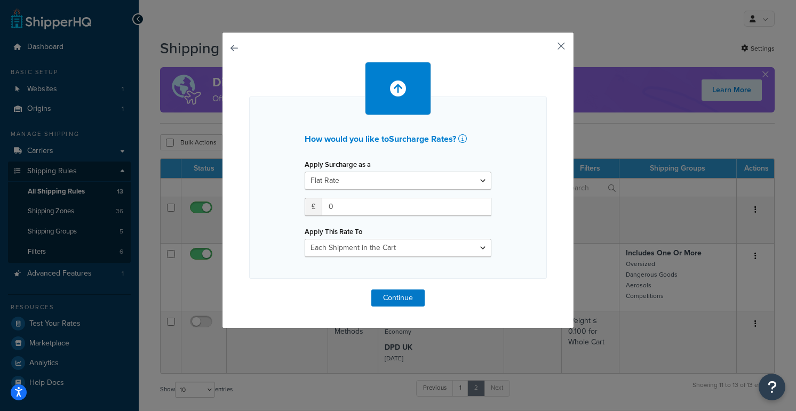
click at [547, 49] on button "button" at bounding box center [545, 50] width 3 height 3
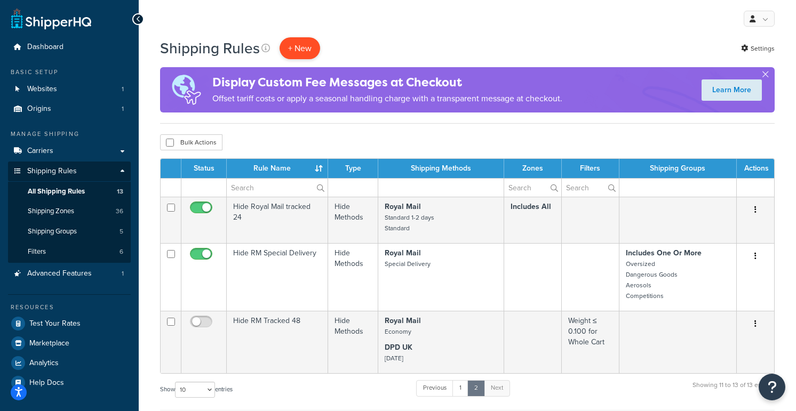
click at [300, 51] on p "+ New" at bounding box center [299, 48] width 41 height 22
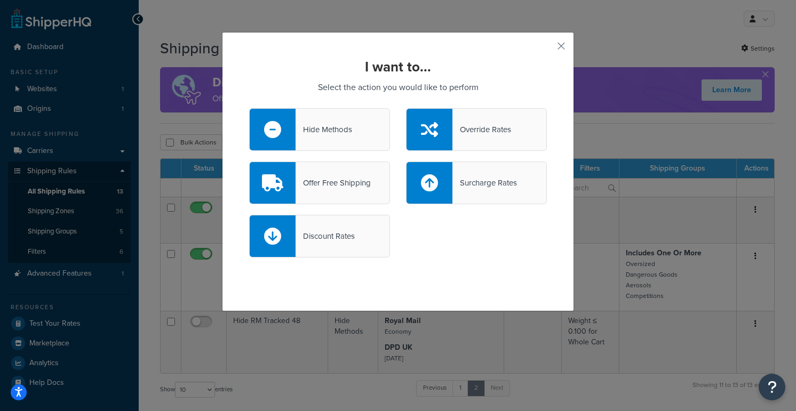
click at [645, 213] on div "I want to... Select the action you would like to perform Hide Methods Override …" at bounding box center [398, 205] width 796 height 411
click at [609, 126] on div "I want to... Select the action you would like to perform Hide Methods Override …" at bounding box center [398, 205] width 796 height 411
click at [547, 49] on button "button" at bounding box center [545, 50] width 3 height 3
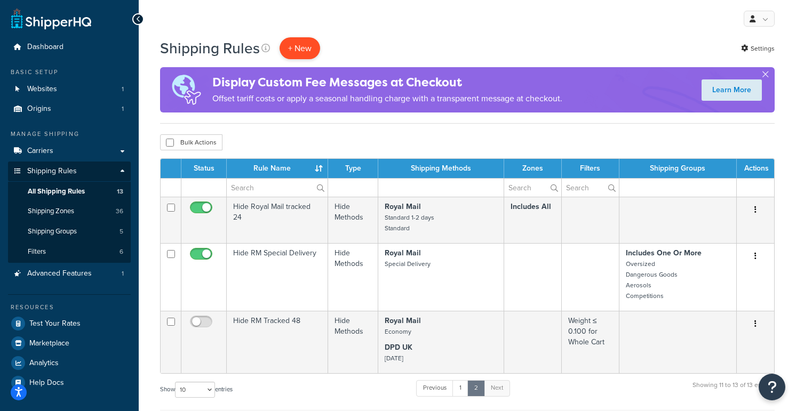
click at [292, 50] on p "+ New" at bounding box center [299, 48] width 41 height 22
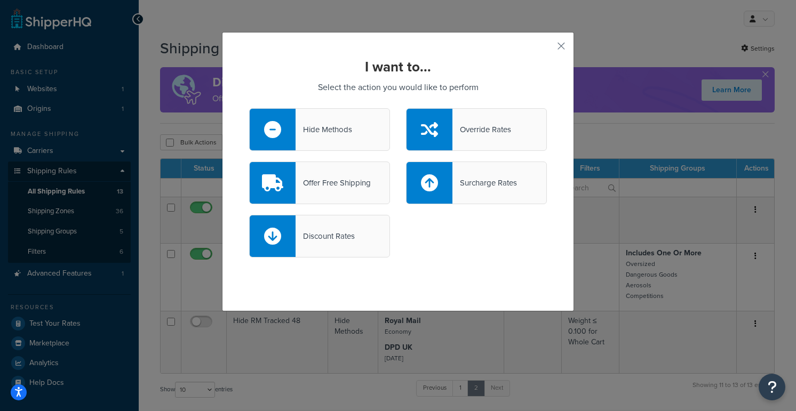
click at [474, 188] on div "Surcharge Rates" at bounding box center [484, 182] width 65 height 15
click at [0, 0] on input "Surcharge Rates" at bounding box center [0, 0] width 0 height 0
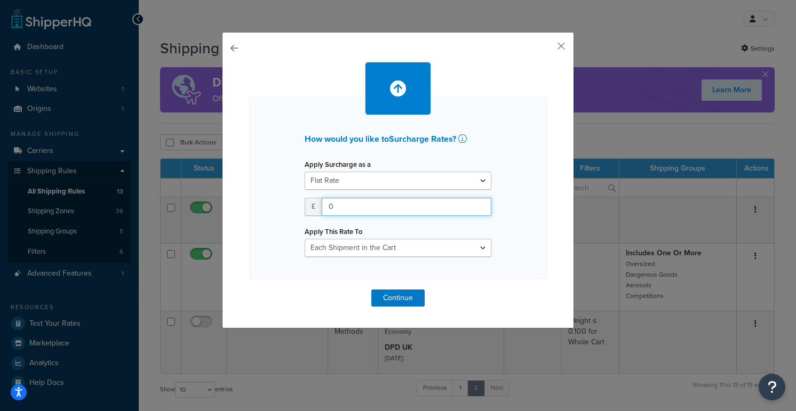
click at [385, 200] on input "0" at bounding box center [407, 207] width 170 height 18
click at [385, 204] on input "0" at bounding box center [407, 207] width 170 height 18
type input "0.00"
click at [402, 299] on button "Continue" at bounding box center [397, 298] width 53 height 17
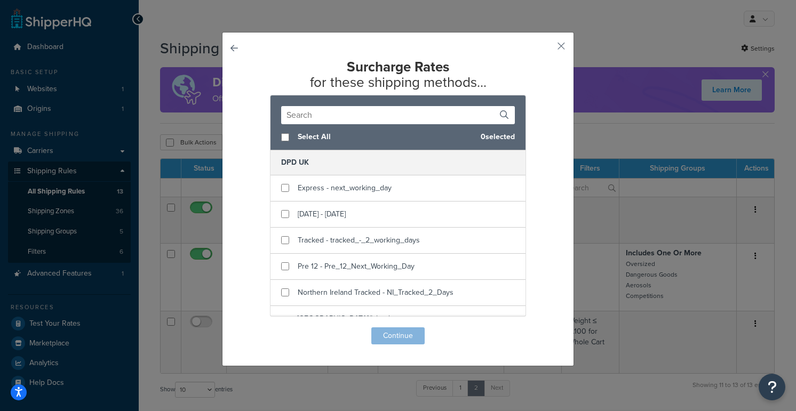
click at [319, 117] on input "text" at bounding box center [398, 115] width 234 height 18
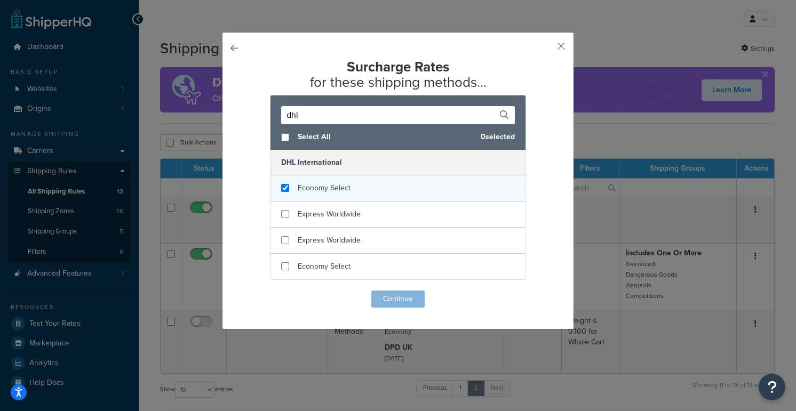
type input "dhl"
click at [286, 188] on input "checkbox" at bounding box center [285, 188] width 8 height 8
checkbox input "true"
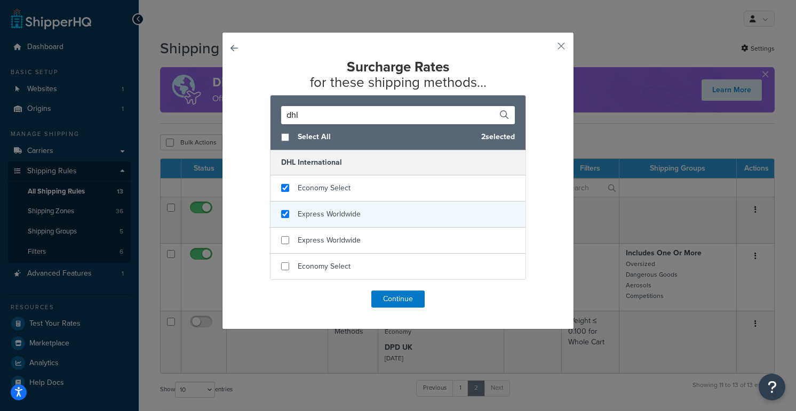
click at [286, 215] on input "checkbox" at bounding box center [285, 214] width 8 height 8
checkbox input "true"
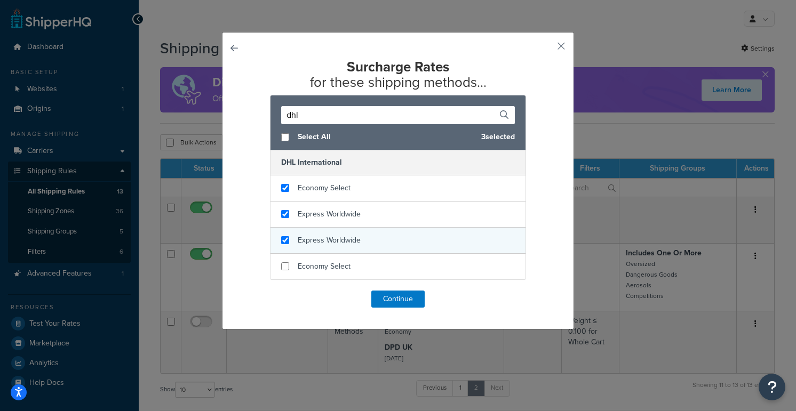
click at [286, 236] on input "checkbox" at bounding box center [285, 240] width 8 height 8
checkbox input "true"
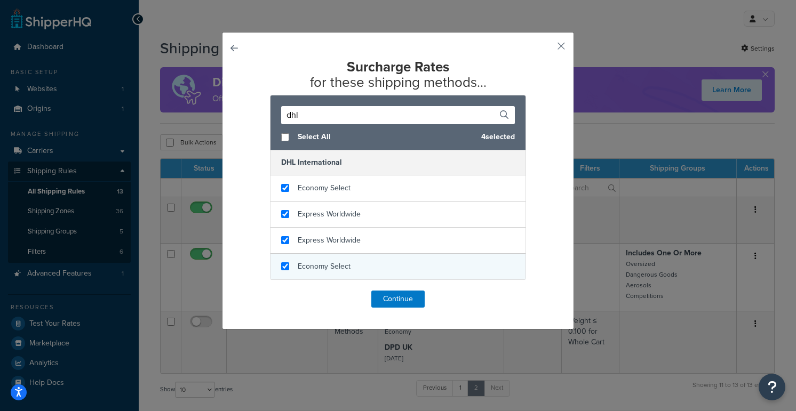
click at [286, 266] on input "checkbox" at bounding box center [285, 266] width 8 height 8
checkbox input "true"
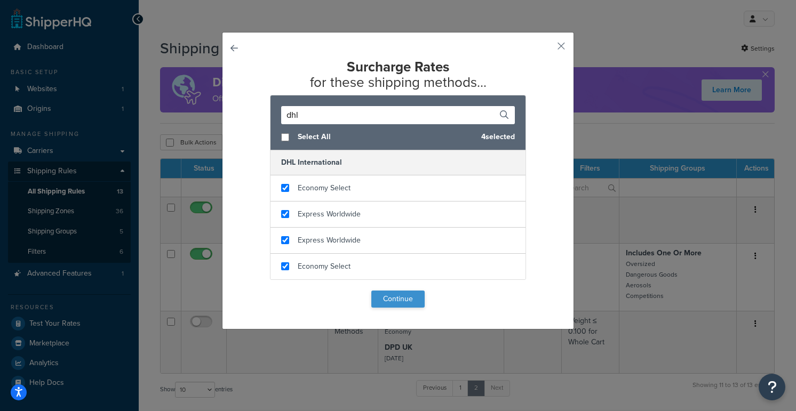
click at [398, 290] on div "Surcharge Rates for these shipping methods... dhl Select All 4 selected DHL Int…" at bounding box center [398, 183] width 298 height 249
click at [402, 302] on button "Continue" at bounding box center [397, 299] width 53 height 17
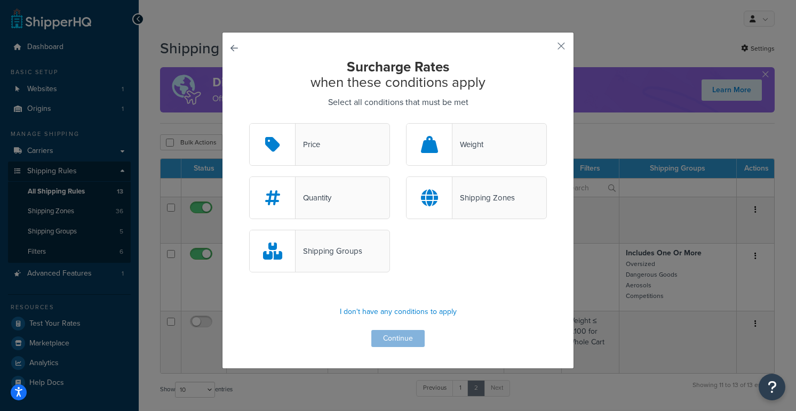
click at [479, 191] on div "Shipping Zones" at bounding box center [483, 197] width 62 height 15
click at [0, 0] on input "Shipping Zones" at bounding box center [0, 0] width 0 height 0
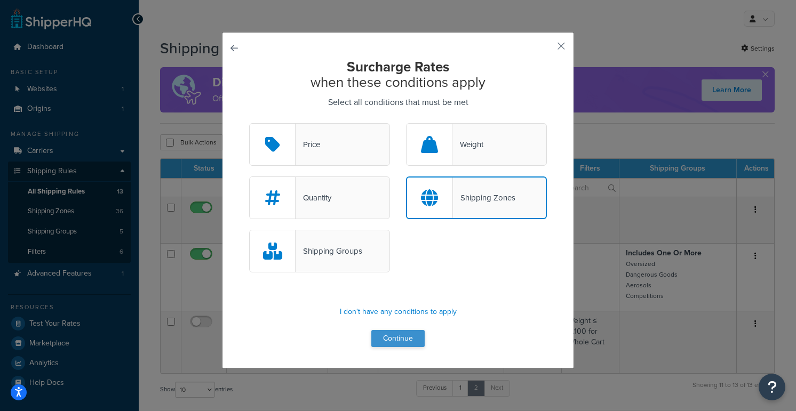
click at [406, 336] on button "Continue" at bounding box center [397, 338] width 53 height 17
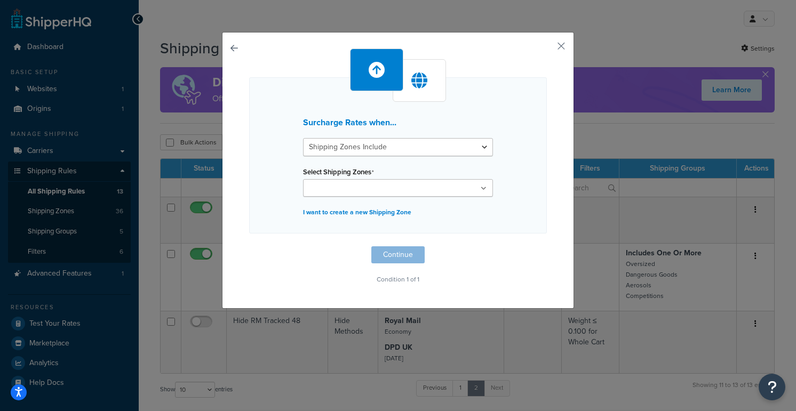
click at [354, 187] on input "Select Shipping Zones" at bounding box center [353, 189] width 94 height 12
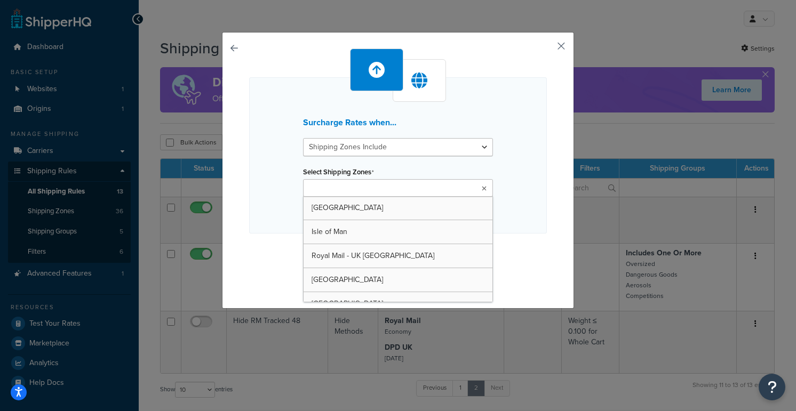
click at [547, 49] on button "button" at bounding box center [545, 50] width 3 height 3
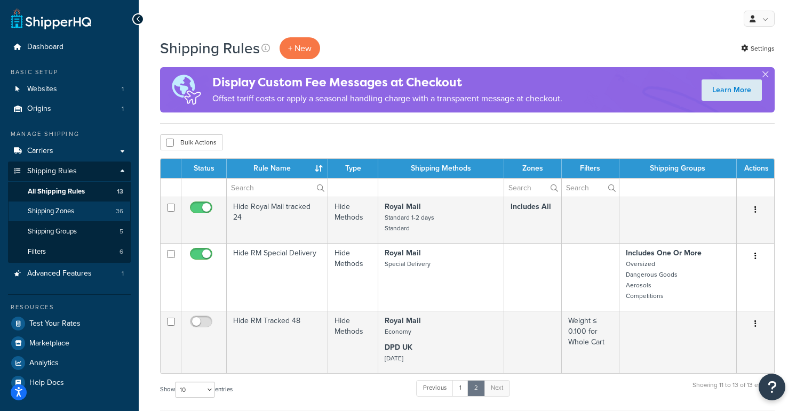
click at [54, 207] on span "Shipping Zones" at bounding box center [51, 211] width 46 height 9
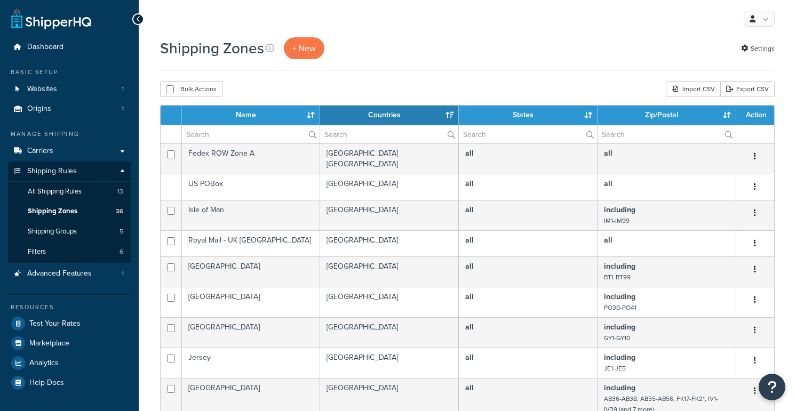
select select "15"
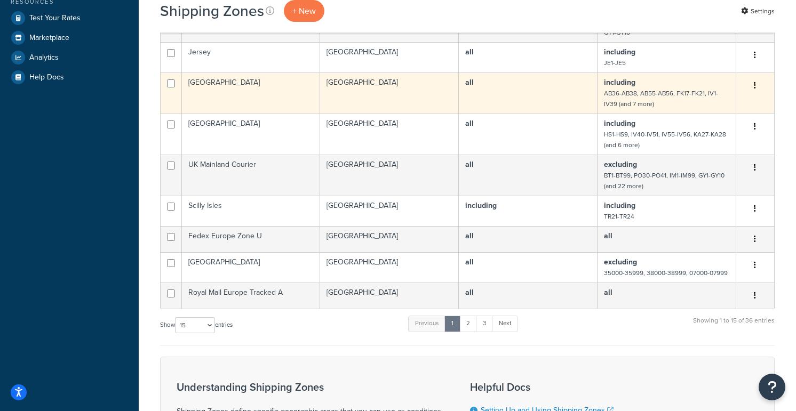
scroll to position [306, 0]
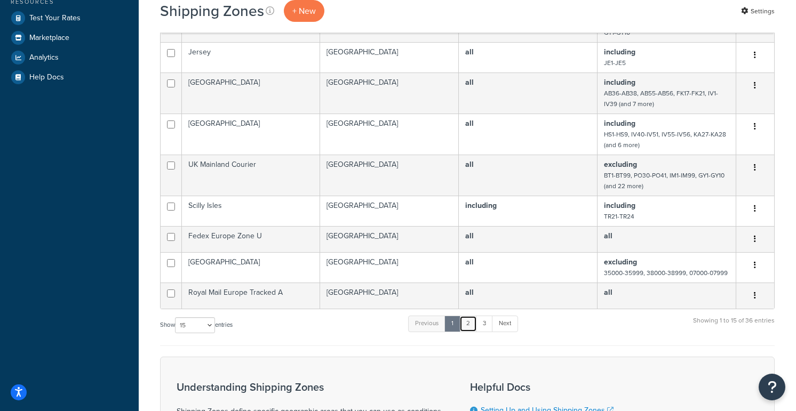
click at [469, 332] on link "2" at bounding box center [468, 324] width 18 height 16
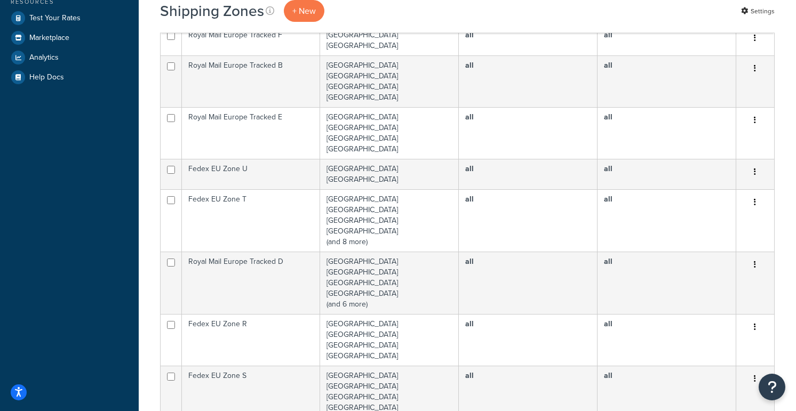
scroll to position [543, 0]
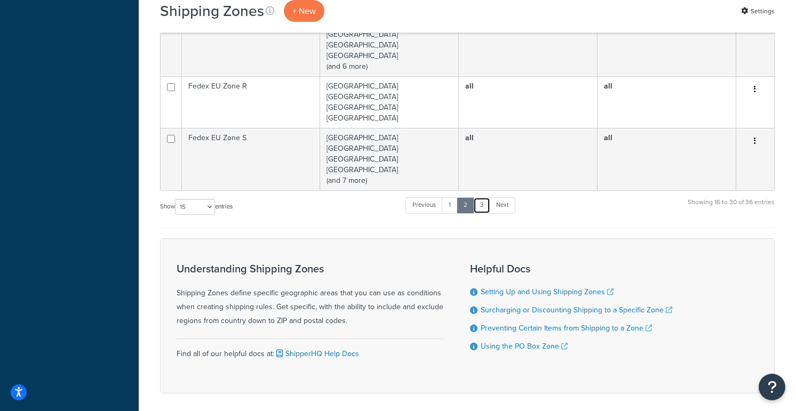
click at [485, 209] on link "3" at bounding box center [481, 205] width 17 height 16
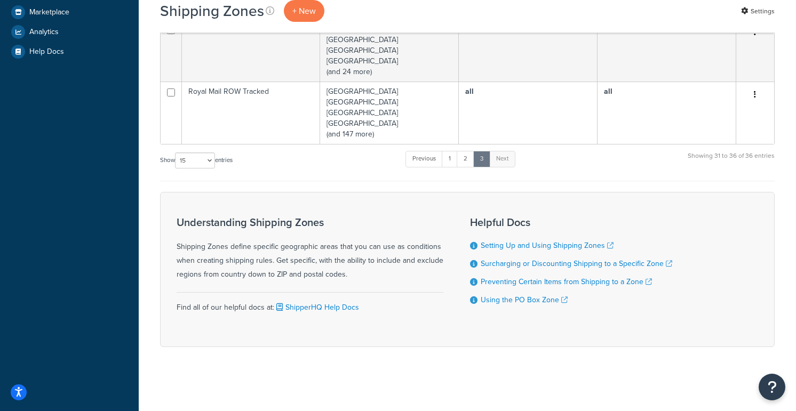
scroll to position [331, 0]
click at [451, 151] on div "Previous 1 2 3 Next" at bounding box center [459, 161] width 109 height 23
click at [451, 155] on link "1" at bounding box center [450, 159] width 16 height 16
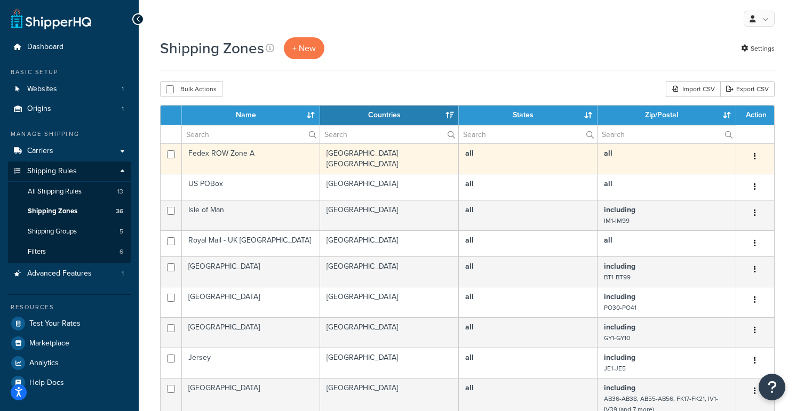
scroll to position [0, 0]
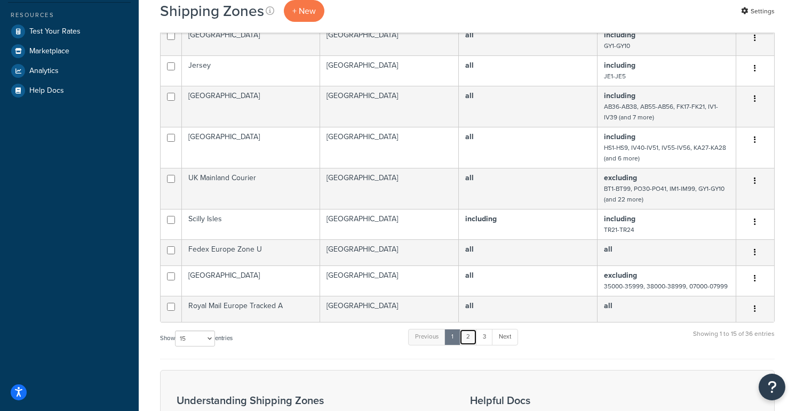
click at [467, 345] on link "2" at bounding box center [468, 337] width 18 height 16
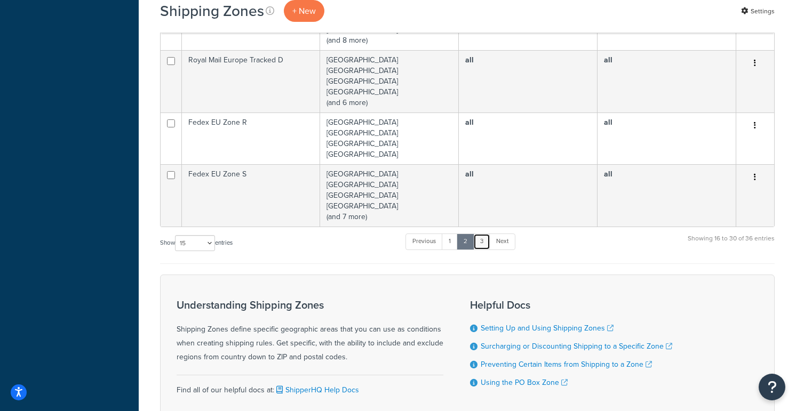
click at [481, 241] on link "3" at bounding box center [481, 242] width 17 height 16
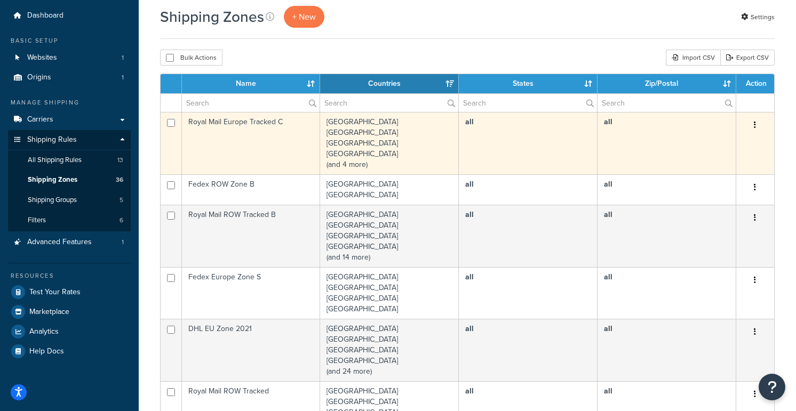
scroll to position [30, 0]
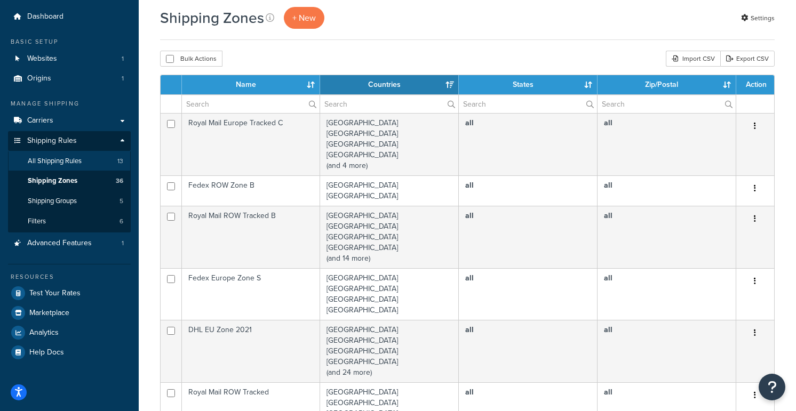
click at [70, 157] on span "All Shipping Rules" at bounding box center [55, 161] width 54 height 9
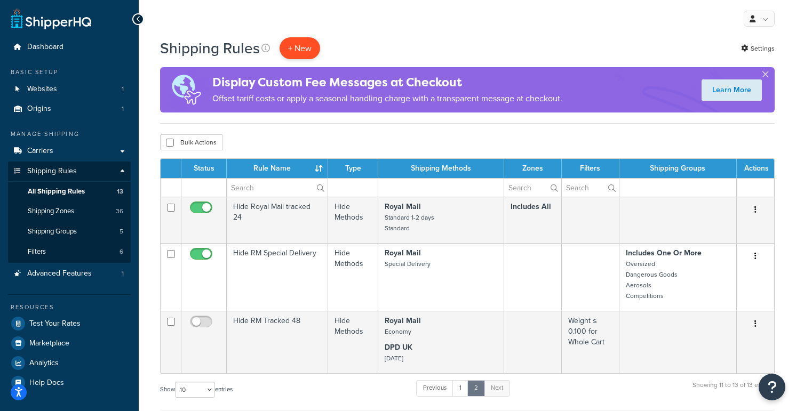
click at [308, 47] on p "+ New" at bounding box center [299, 48] width 41 height 22
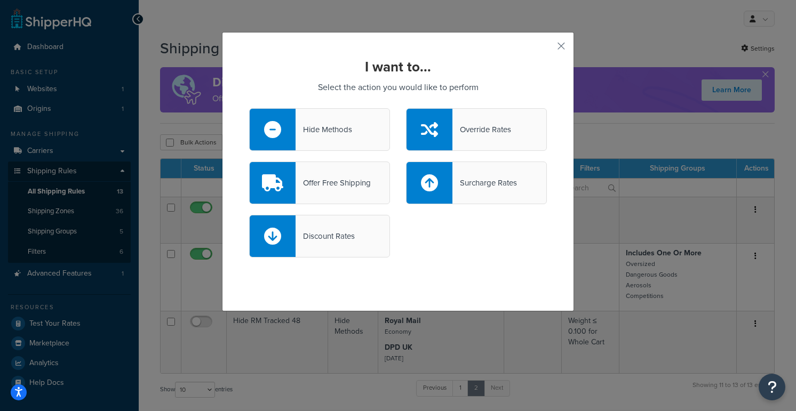
click at [469, 185] on div "Surcharge Rates" at bounding box center [484, 182] width 65 height 15
click at [0, 0] on input "Surcharge Rates" at bounding box center [0, 0] width 0 height 0
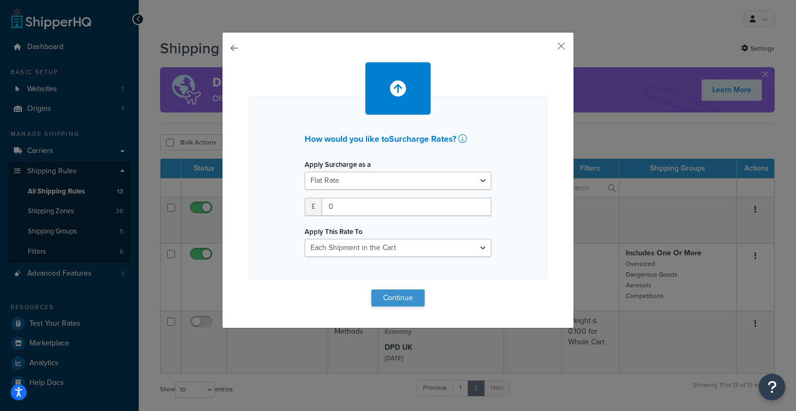
click at [392, 298] on button "Continue" at bounding box center [397, 298] width 53 height 17
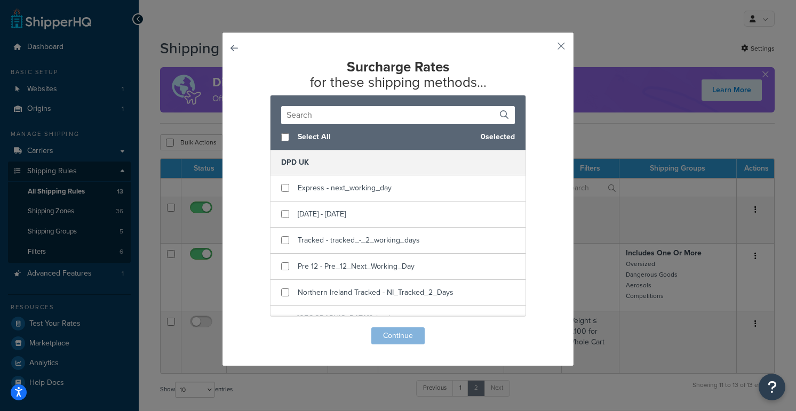
click at [310, 115] on input "text" at bounding box center [398, 115] width 234 height 18
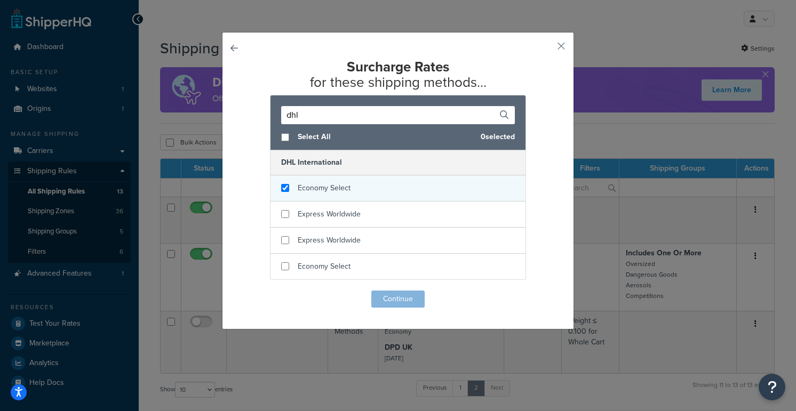
type input "dhl"
click at [284, 188] on input "checkbox" at bounding box center [285, 188] width 8 height 8
checkbox input "true"
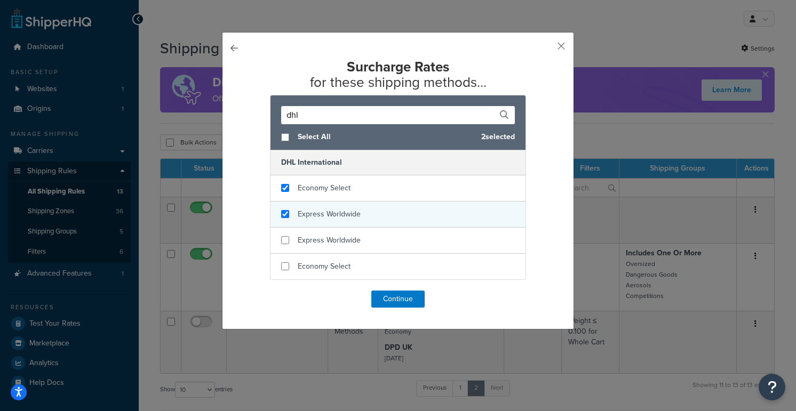
click at [284, 213] on input "checkbox" at bounding box center [285, 214] width 8 height 8
checkbox input "true"
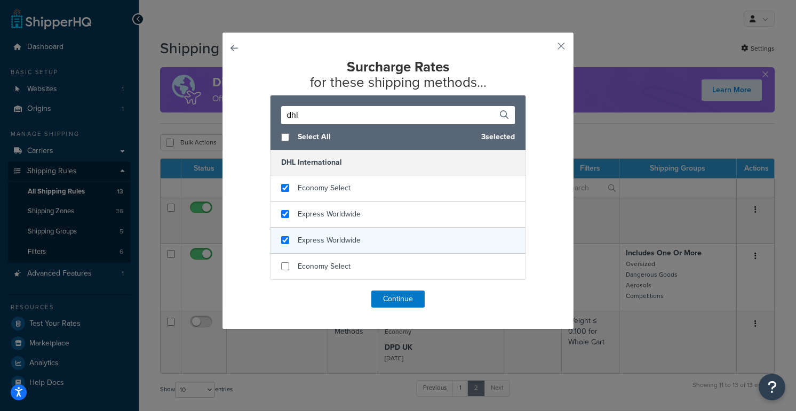
click at [286, 237] on input "checkbox" at bounding box center [285, 240] width 8 height 8
checkbox input "true"
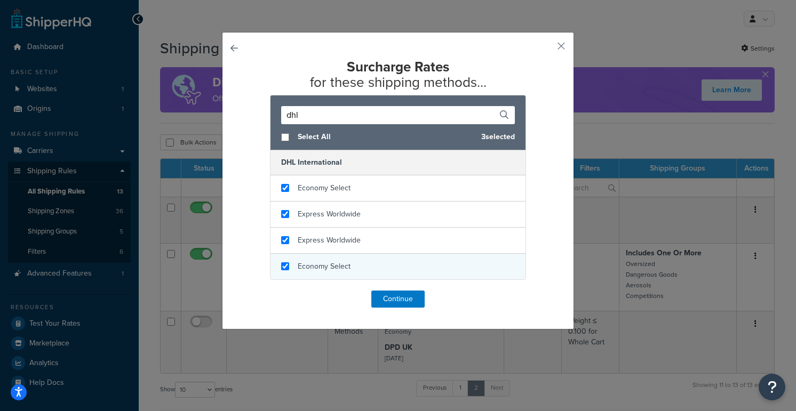
checkbox input "true"
click at [286, 258] on div "Economy Select" at bounding box center [397, 267] width 255 height 26
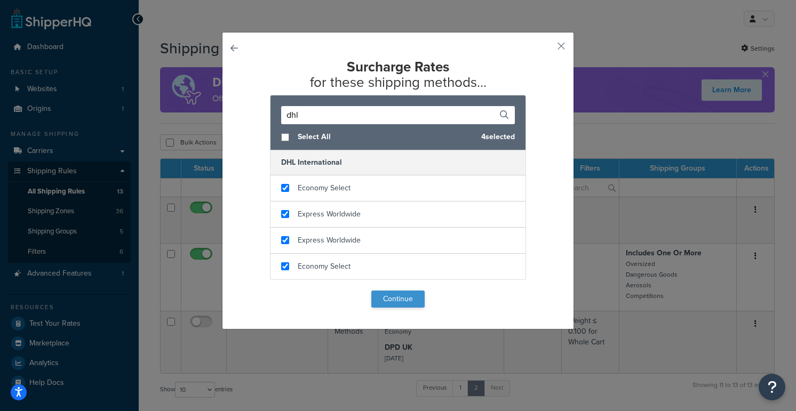
click at [389, 298] on button "Continue" at bounding box center [397, 299] width 53 height 17
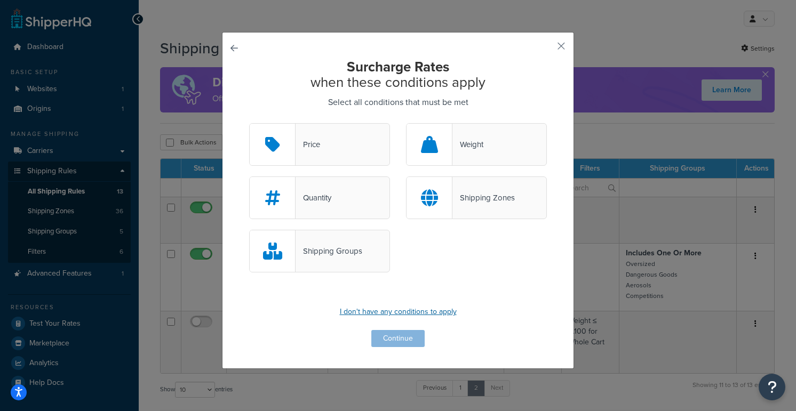
click at [410, 313] on p "I don't have any conditions to apply" at bounding box center [398, 312] width 298 height 15
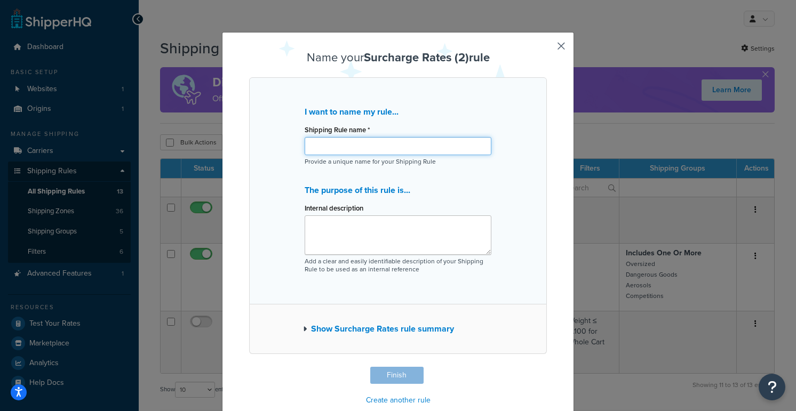
click at [349, 149] on input "Shipping Rule name *" at bounding box center [398, 146] width 187 height 18
type input "S"
drag, startPoint x: 322, startPoint y: 146, endPoint x: 276, endPoint y: 146, distance: 46.4
click at [276, 146] on div "I want to name my rule... Shipping Rule name * No VAT or Duty added Provide a u…" at bounding box center [398, 190] width 298 height 227
click at [335, 146] on input "VAT or Duty added" at bounding box center [398, 146] width 187 height 18
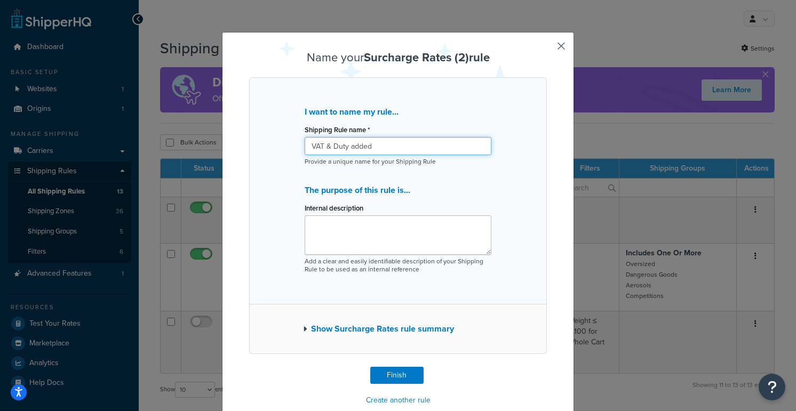
click at [387, 147] on input "VAT & Duty added" at bounding box center [398, 146] width 187 height 18
type input "VAT & Duty excluded"
click at [410, 373] on button "Finish" at bounding box center [396, 375] width 53 height 17
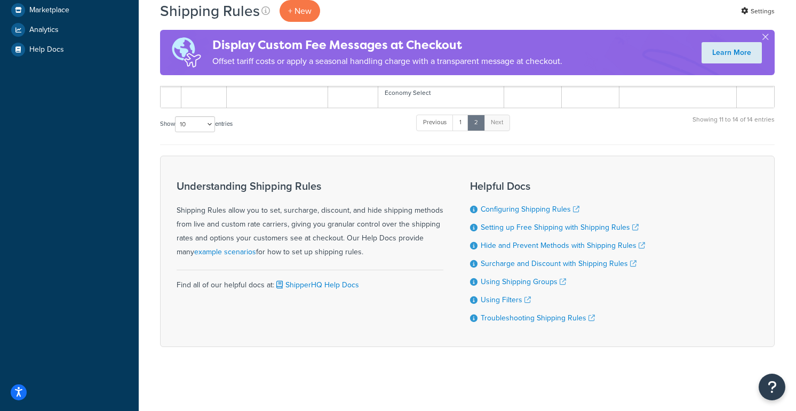
scroll to position [333, 0]
click at [460, 124] on link "1" at bounding box center [460, 123] width 16 height 16
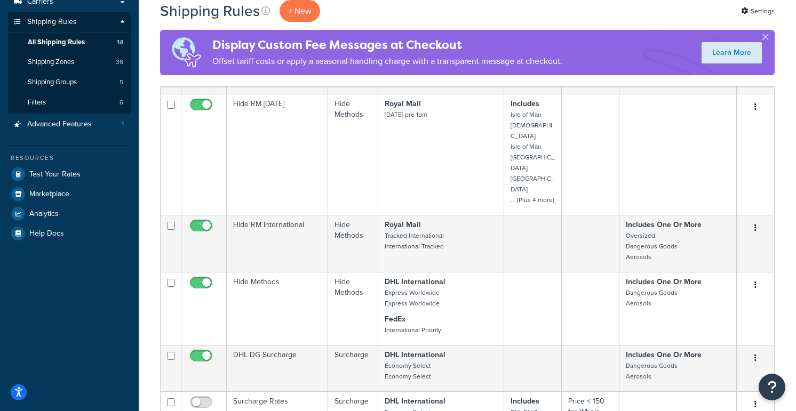
scroll to position [172, 0]
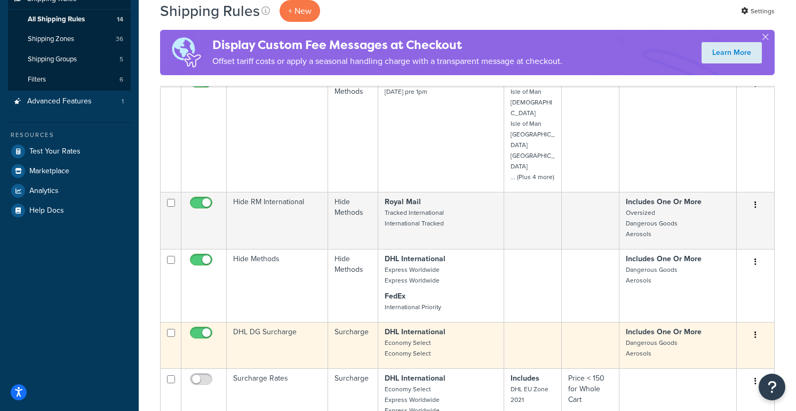
click at [258, 322] on td "DHL DG Surcharge" at bounding box center [277, 345] width 101 height 46
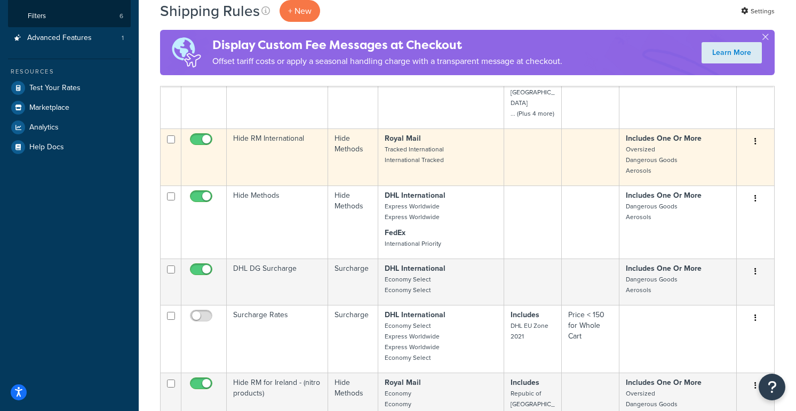
scroll to position [241, 0]
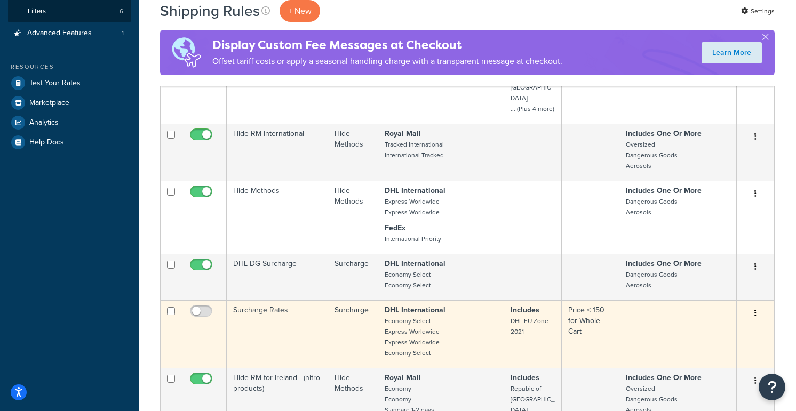
click at [285, 300] on td "Surcharge Rates" at bounding box center [277, 334] width 101 height 68
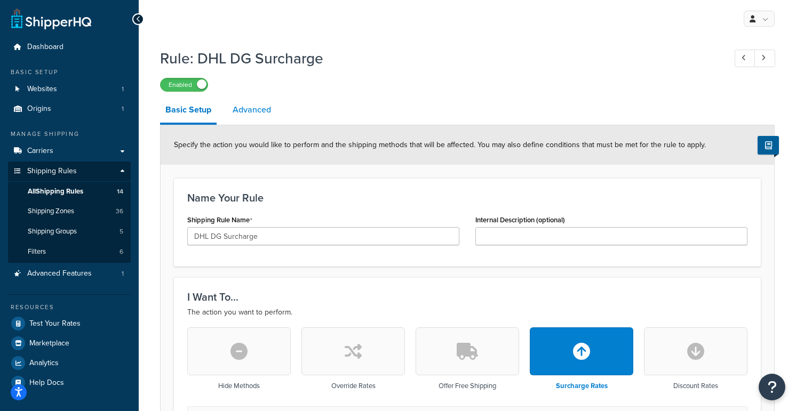
click at [267, 103] on link "Advanced" at bounding box center [251, 110] width 49 height 26
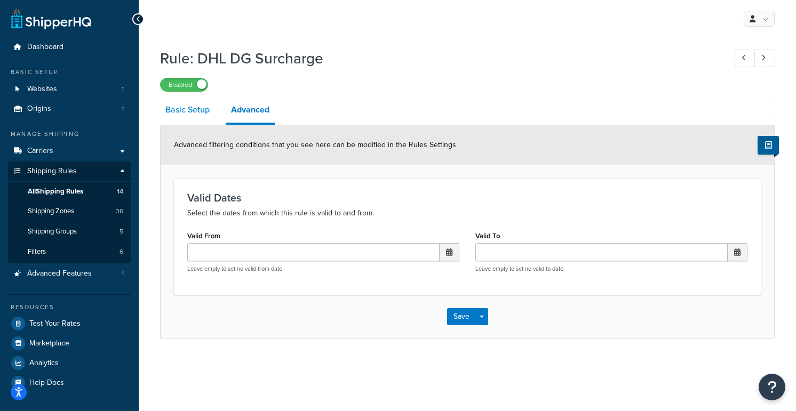
click at [191, 107] on link "Basic Setup" at bounding box center [187, 110] width 55 height 26
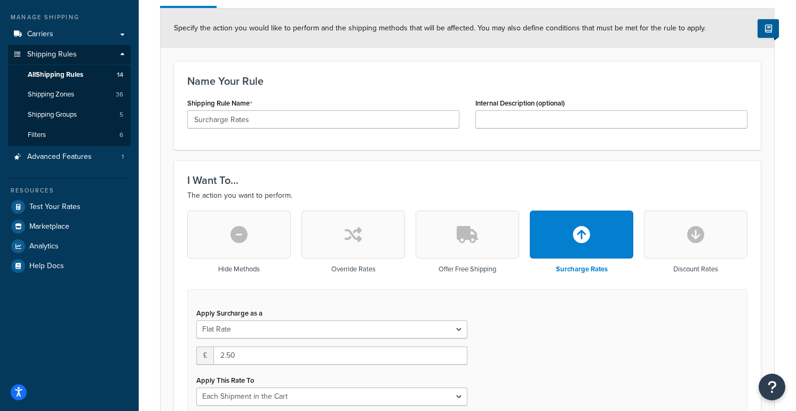
scroll to position [3, 0]
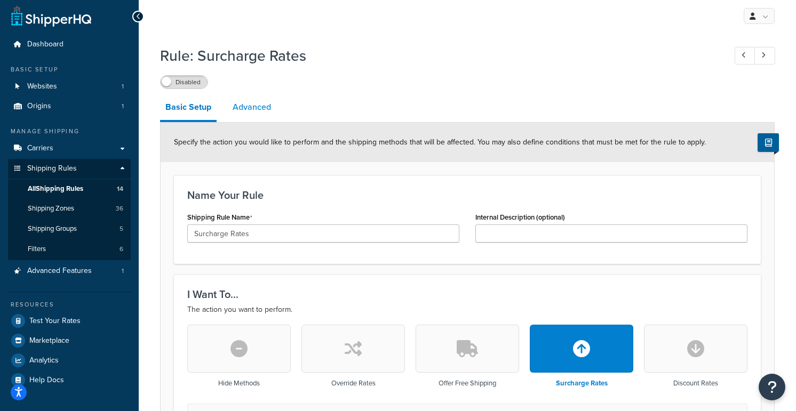
click at [237, 107] on link "Advanced" at bounding box center [251, 107] width 49 height 26
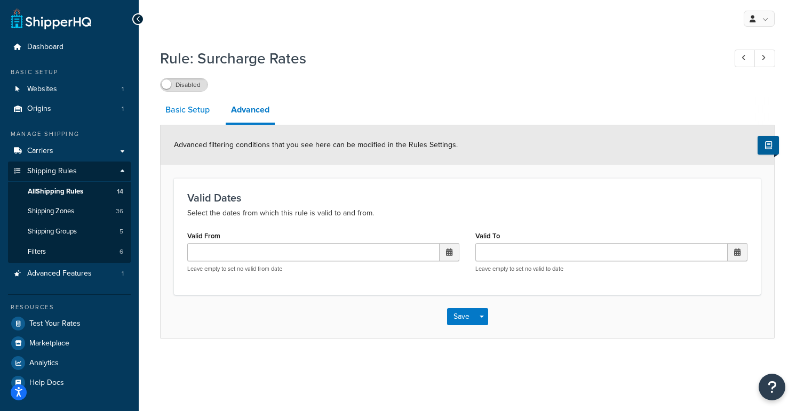
click at [186, 112] on link "Basic Setup" at bounding box center [187, 110] width 55 height 26
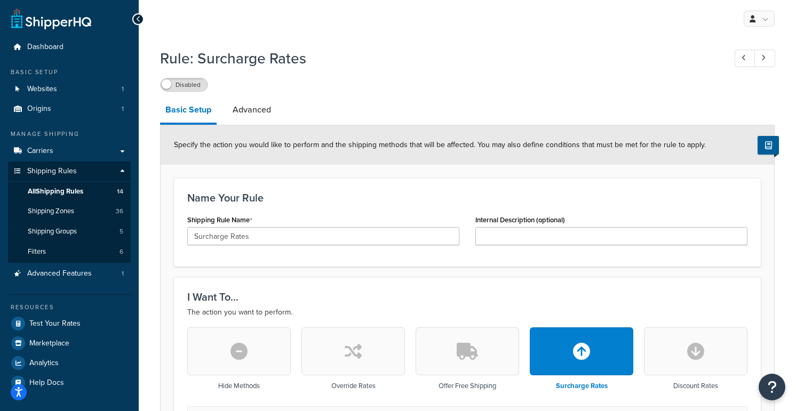
click at [241, 97] on div "Basic Setup Advanced" at bounding box center [467, 111] width 614 height 28
click at [256, 114] on link "Advanced" at bounding box center [251, 110] width 49 height 26
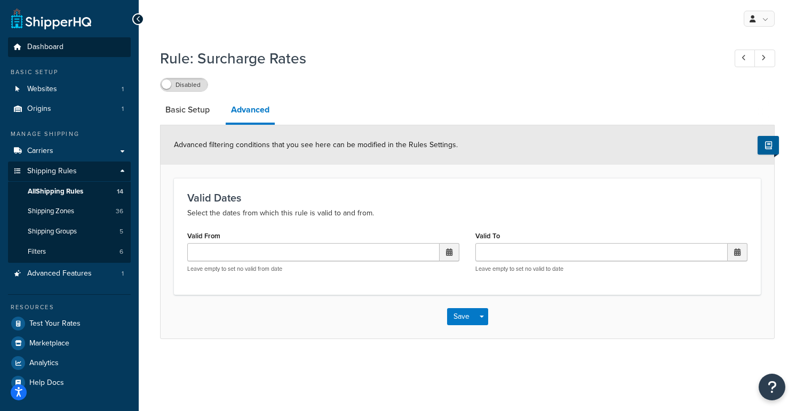
click at [46, 44] on span "Dashboard" at bounding box center [45, 47] width 36 height 9
click at [57, 189] on span "All Shipping Rules" at bounding box center [55, 191] width 55 height 9
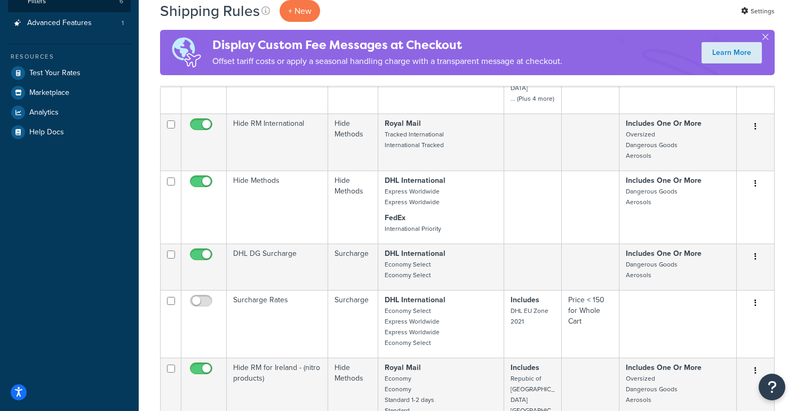
scroll to position [253, 0]
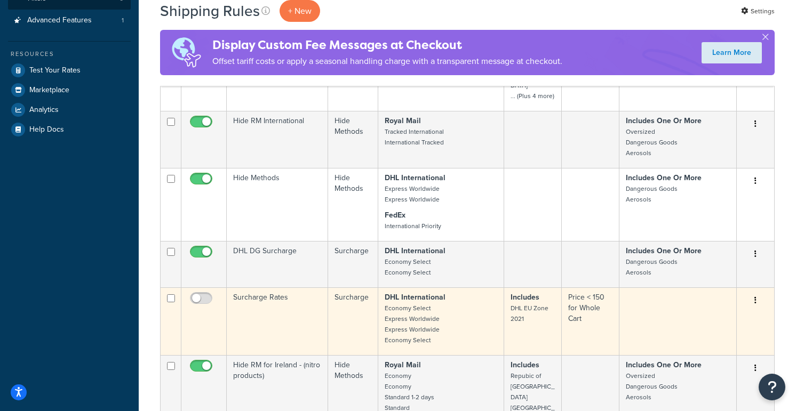
click at [169, 287] on td at bounding box center [171, 321] width 21 height 68
checkbox input "true"
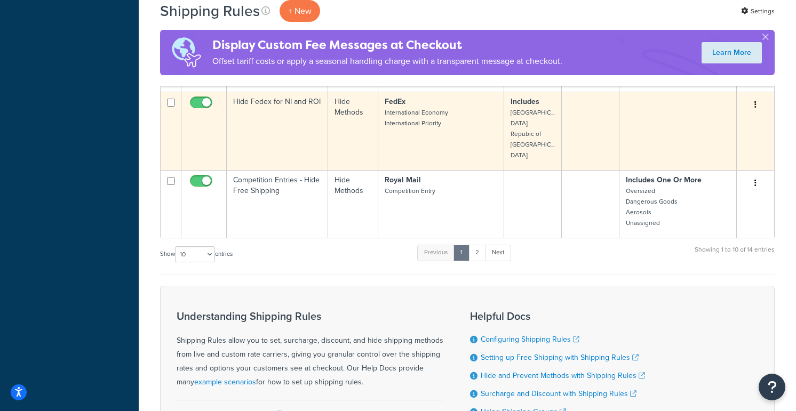
scroll to position [663, 0]
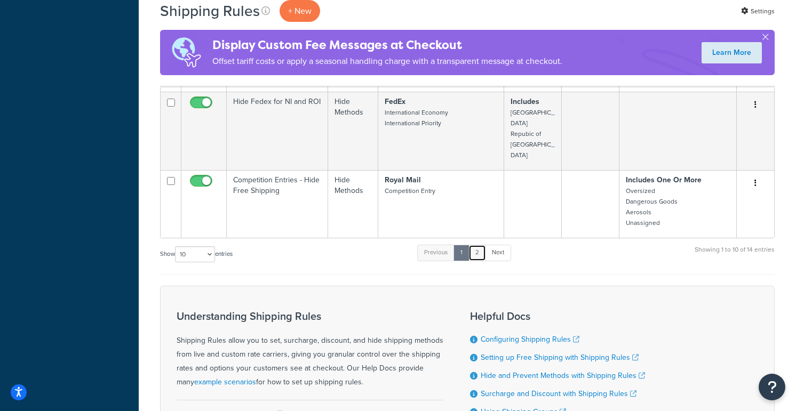
click at [477, 245] on link "2" at bounding box center [477, 253] width 18 height 16
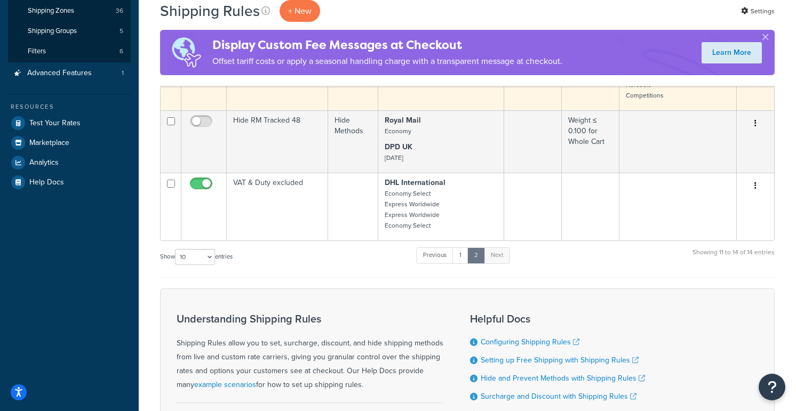
scroll to position [230, 0]
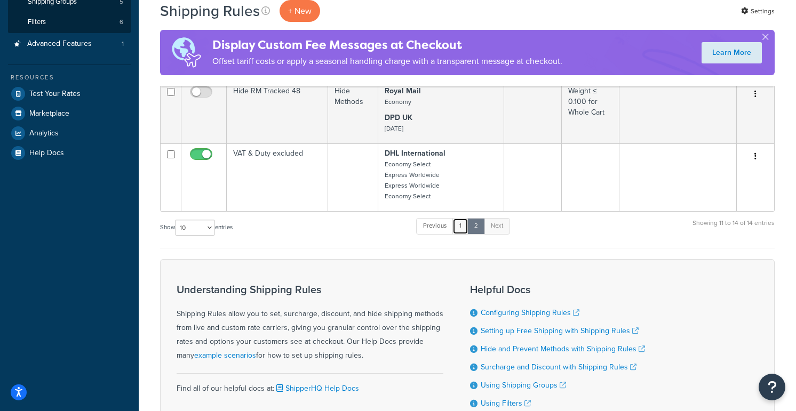
click at [462, 228] on link "1" at bounding box center [460, 226] width 16 height 16
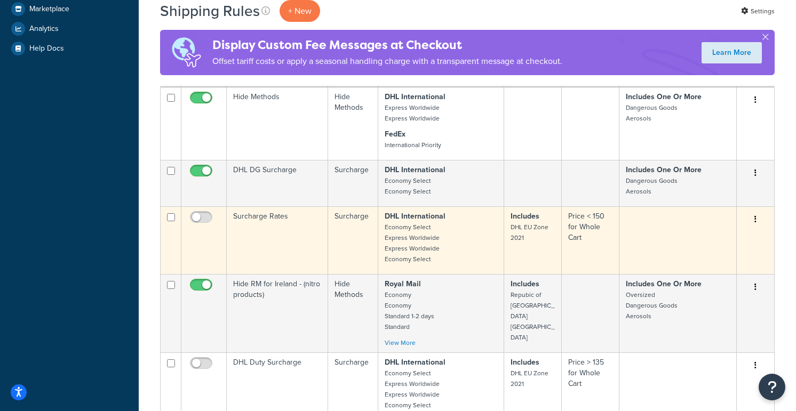
scroll to position [380, 0]
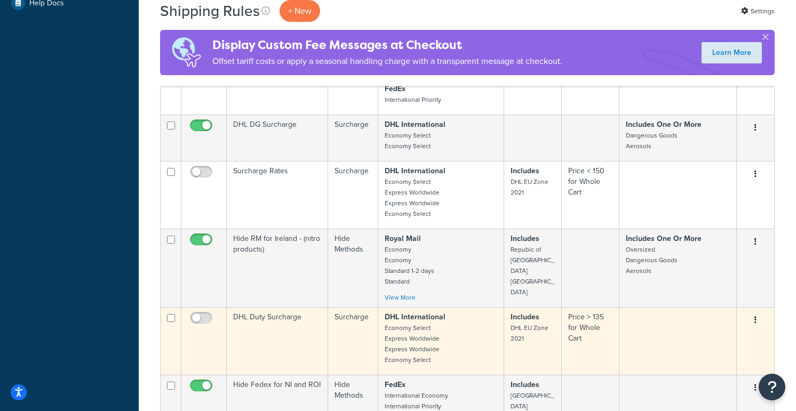
click at [387, 323] on small "Economy Select Express Worldwide Express Worldwide Economy Select" at bounding box center [412, 344] width 55 height 42
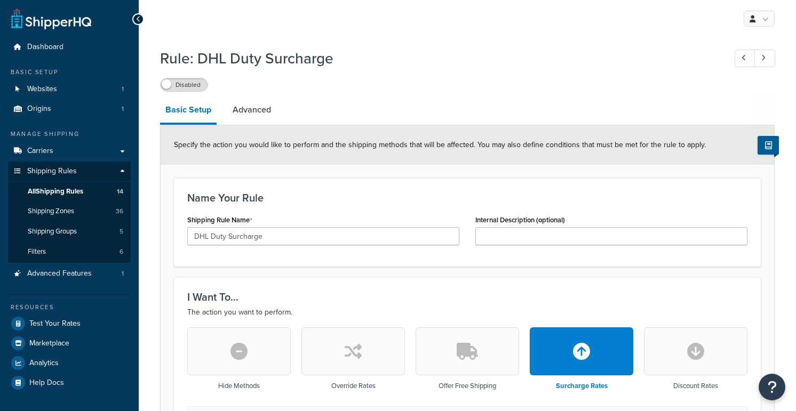
select select "PERCENTAGE"
select select "ORDER"
click at [245, 108] on link "Advanced" at bounding box center [251, 110] width 49 height 26
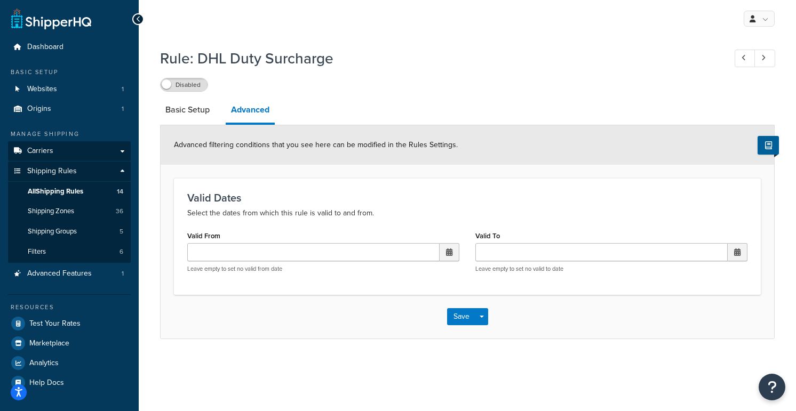
click at [49, 147] on span "Carriers" at bounding box center [40, 151] width 26 height 9
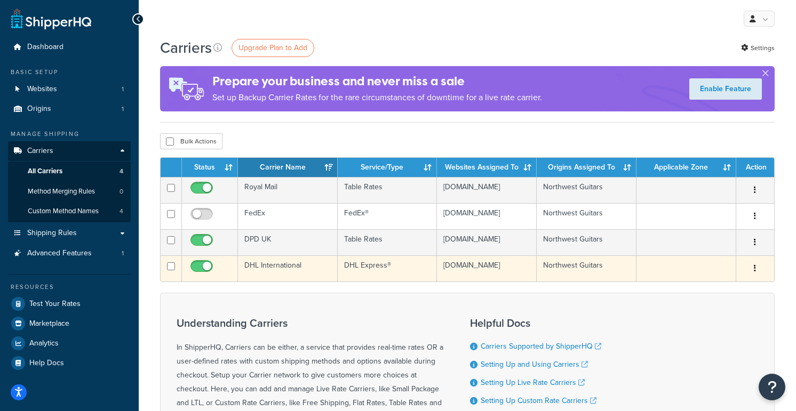
click at [297, 279] on td "DHL International" at bounding box center [288, 268] width 100 height 26
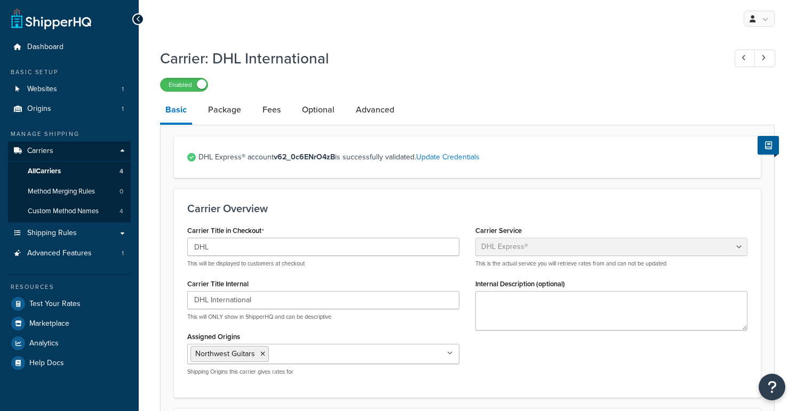
select select "dhl"
select select "kg"
select select "CM"
click at [391, 116] on link "Advanced" at bounding box center [374, 110] width 49 height 26
select select "false"
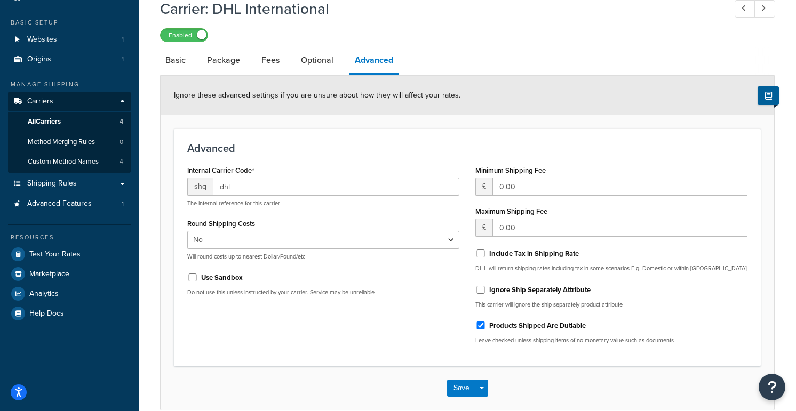
scroll to position [44, 0]
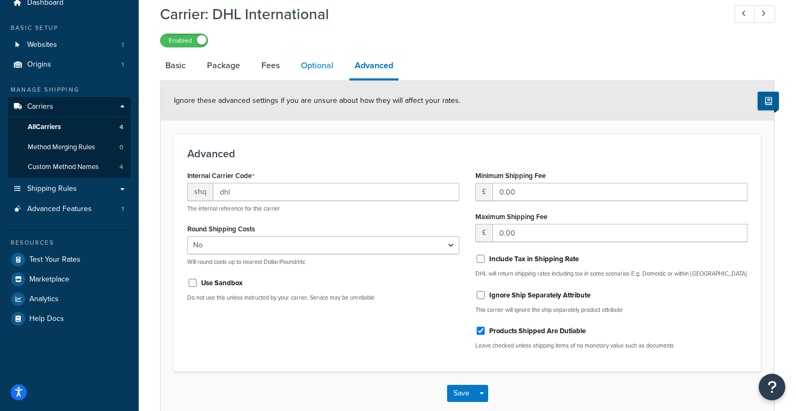
click at [316, 62] on link "Optional" at bounding box center [316, 66] width 43 height 26
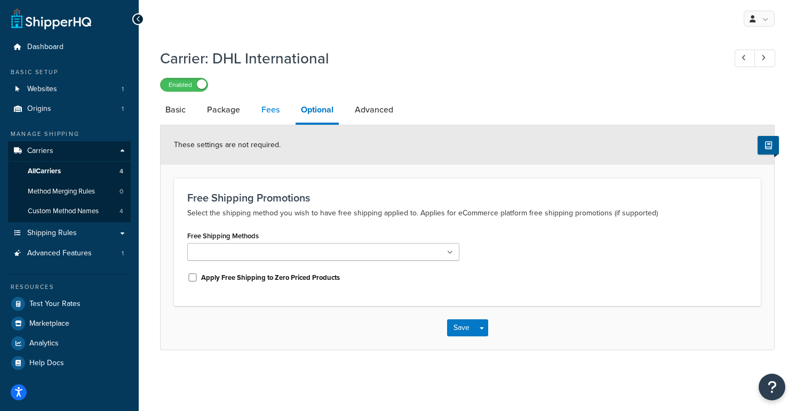
click at [268, 108] on link "Fees" at bounding box center [270, 110] width 29 height 26
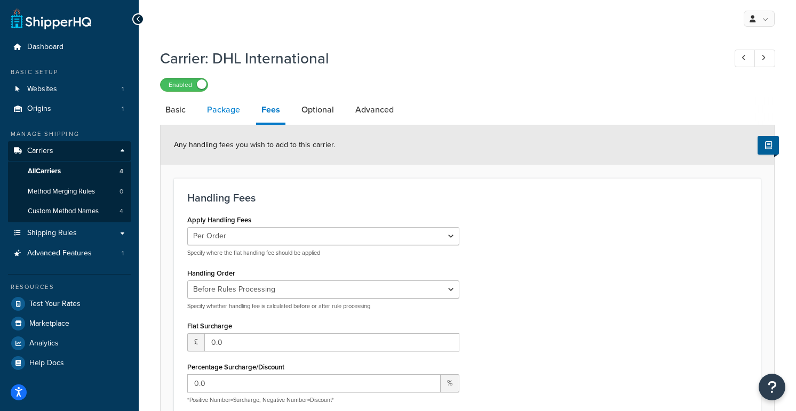
click at [216, 108] on link "Package" at bounding box center [224, 110] width 44 height 26
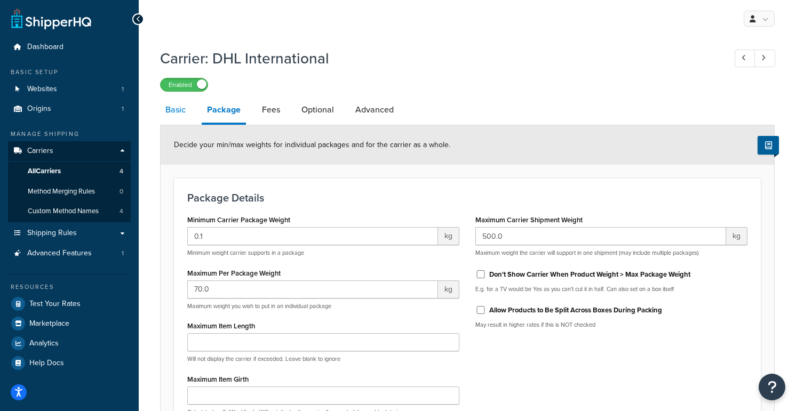
click at [184, 109] on link "Basic" at bounding box center [175, 110] width 31 height 26
select select "dhl"
select select "kg"
select select "CM"
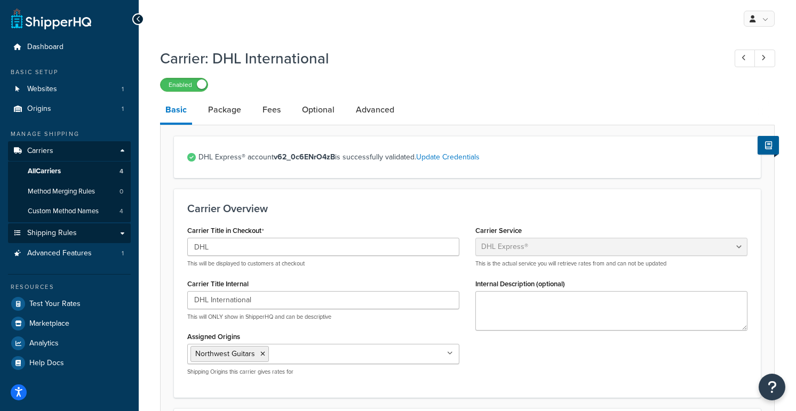
click at [45, 229] on span "Shipping Rules" at bounding box center [52, 233] width 50 height 9
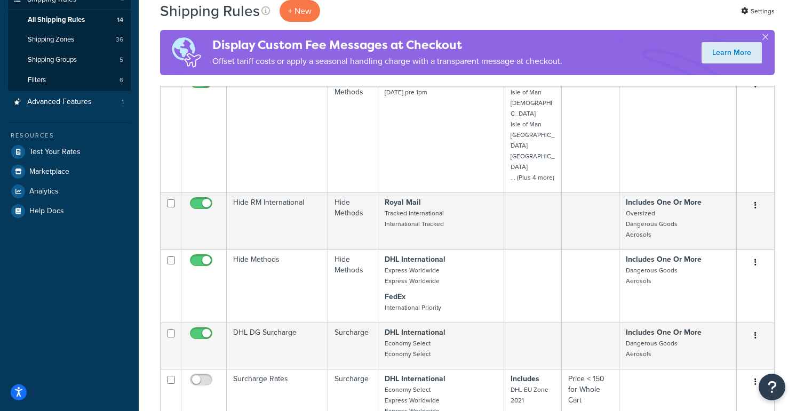
scroll to position [209, 0]
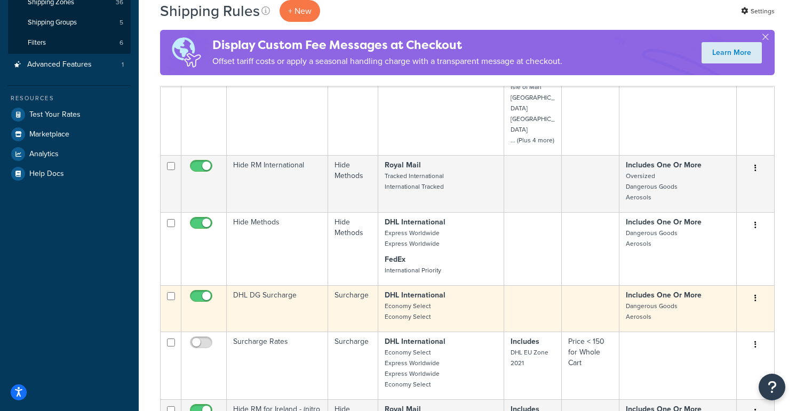
click at [281, 285] on td "DHL DG Surcharge" at bounding box center [277, 308] width 101 height 46
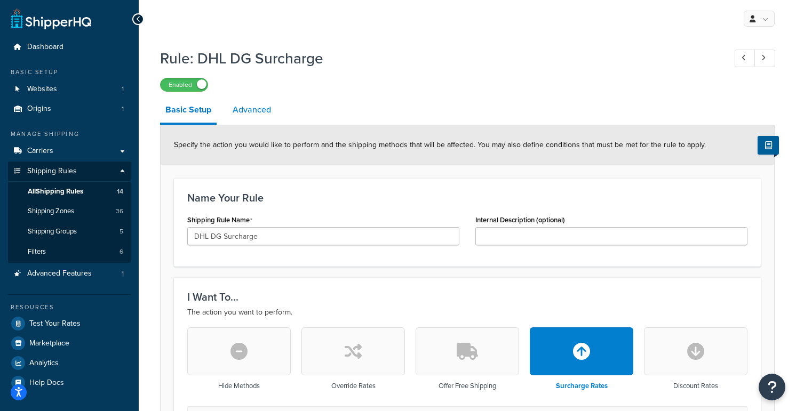
click at [267, 115] on link "Advanced" at bounding box center [251, 110] width 49 height 26
